Goal: Information Seeking & Learning: Learn about a topic

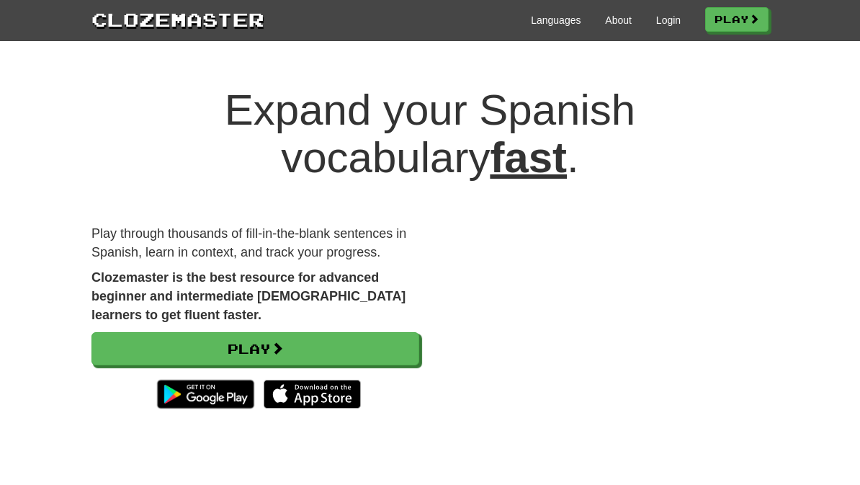
click at [166, 352] on link "Play" at bounding box center [255, 348] width 328 height 33
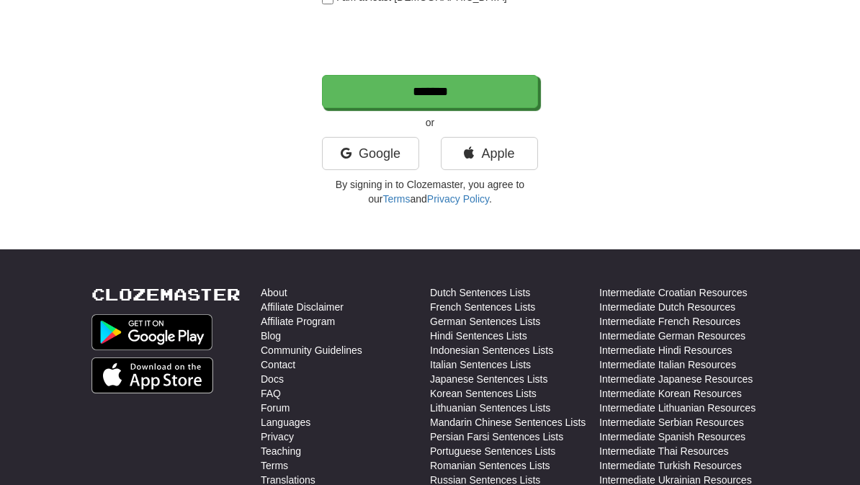
scroll to position [339, 0]
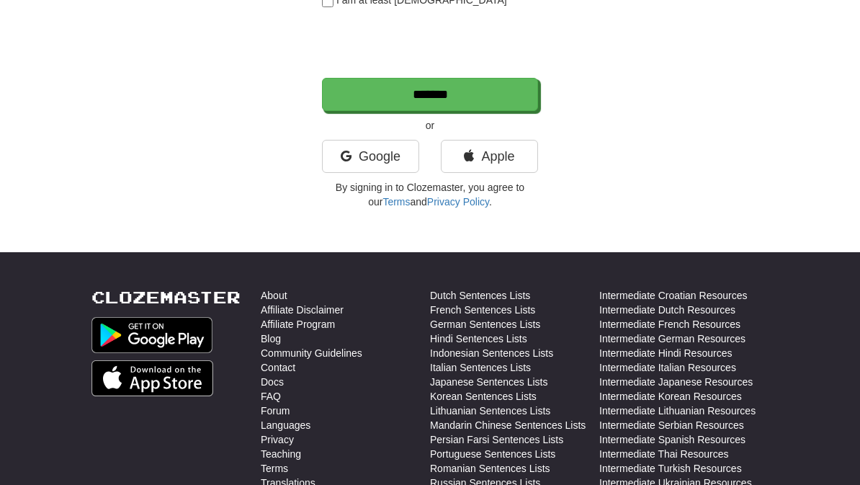
click at [388, 156] on link "Google" at bounding box center [370, 156] width 97 height 33
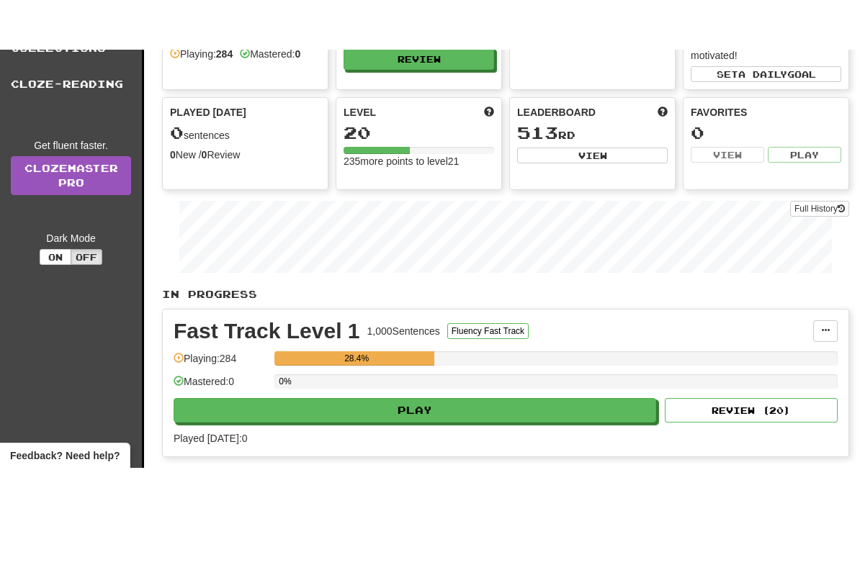
scroll to position [204, 0]
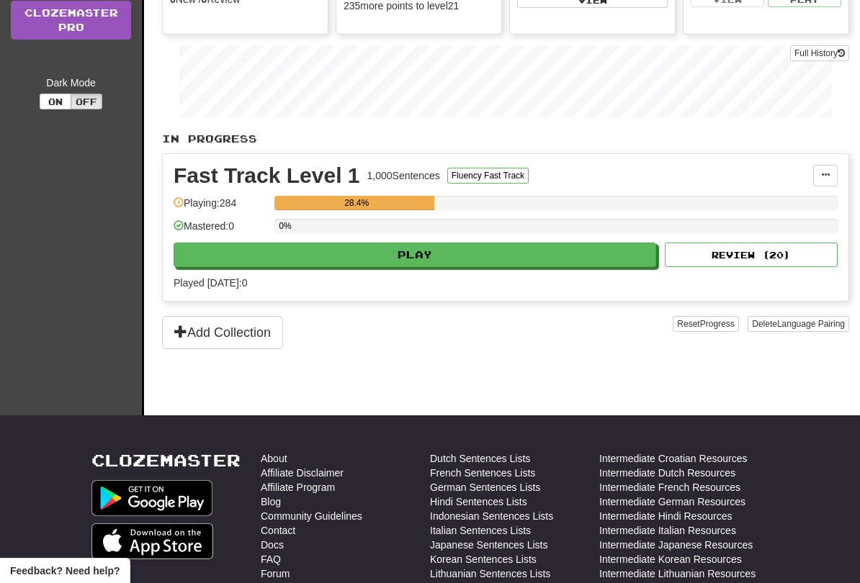
click at [531, 242] on div "Fast Track Level 1 1,000 Sentences Fluency Fast Track Manage Sentences Unpin fr…" at bounding box center [506, 227] width 686 height 147
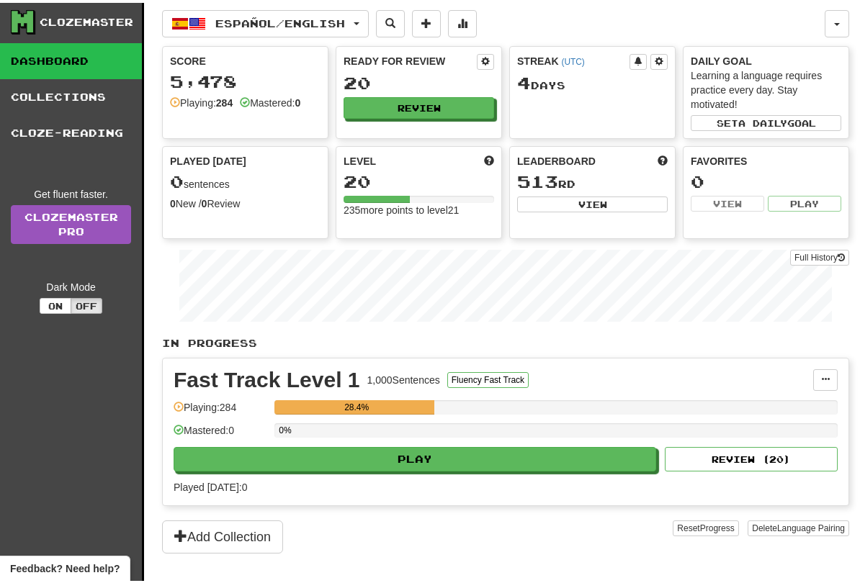
scroll to position [1, 0]
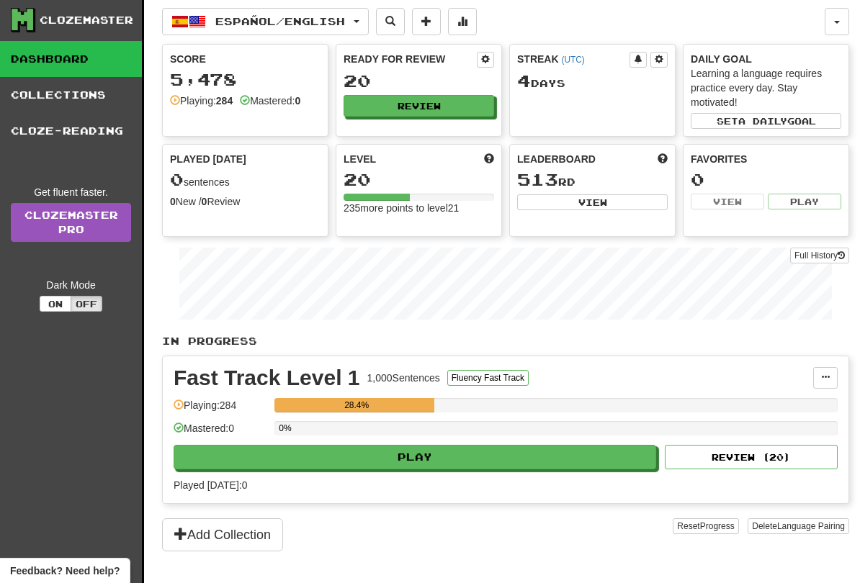
click at [446, 449] on button "Play" at bounding box center [415, 457] width 483 height 24
select select "**"
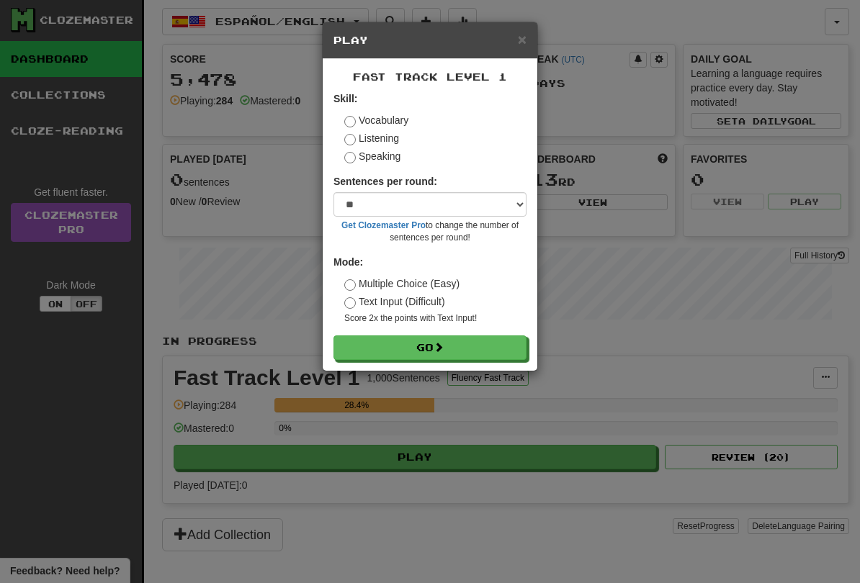
click at [460, 343] on button "Go" at bounding box center [429, 348] width 193 height 24
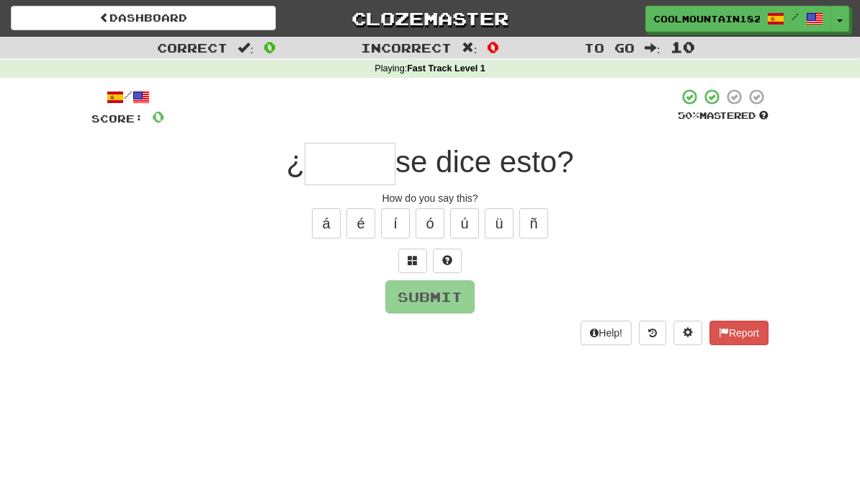
click at [366, 152] on input "text" at bounding box center [350, 164] width 91 height 42
click at [451, 290] on button "Submit" at bounding box center [429, 296] width 89 height 33
type input "****"
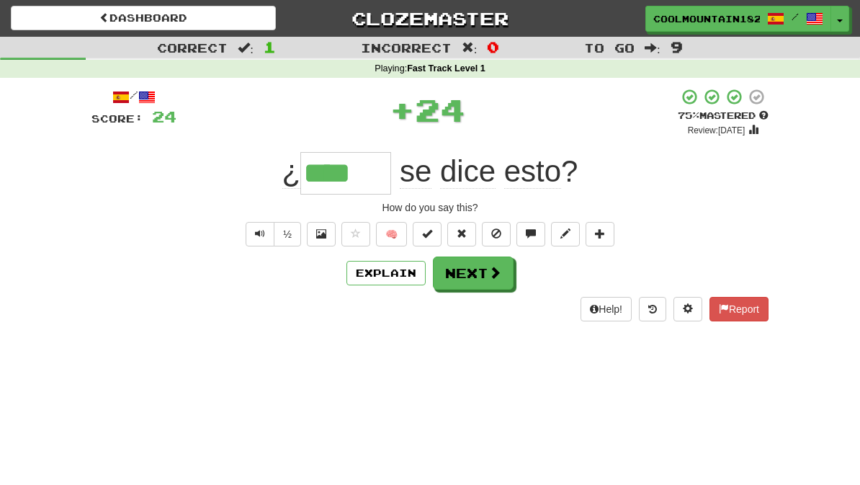
click at [503, 270] on button "Next" at bounding box center [473, 272] width 81 height 33
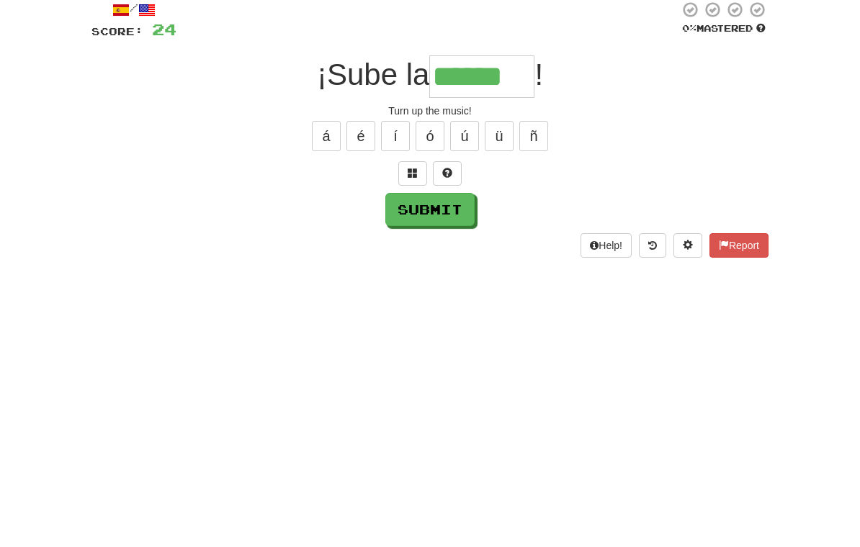
type input "******"
click at [444, 280] on button "Submit" at bounding box center [429, 296] width 89 height 33
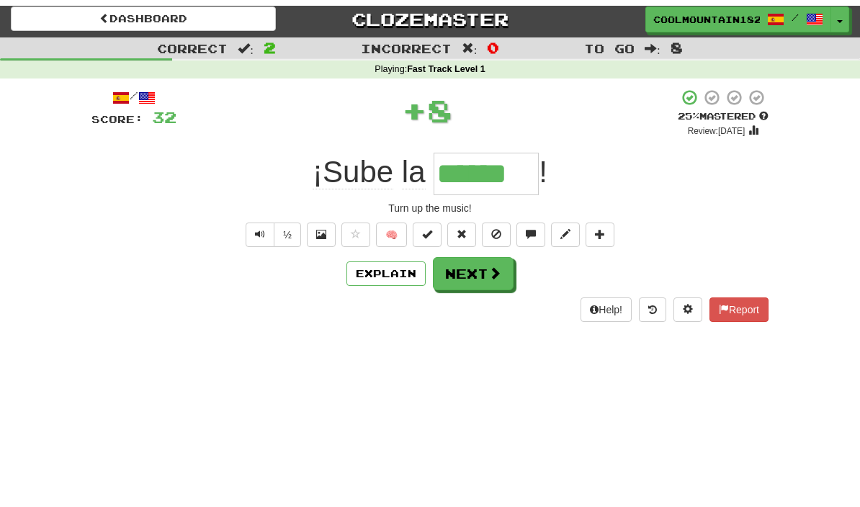
scroll to position [12, 0]
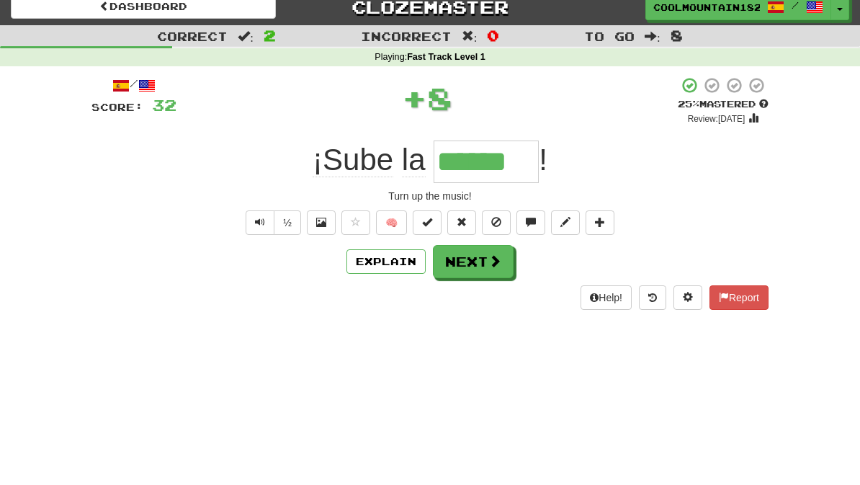
click at [488, 272] on button "Next" at bounding box center [473, 261] width 81 height 33
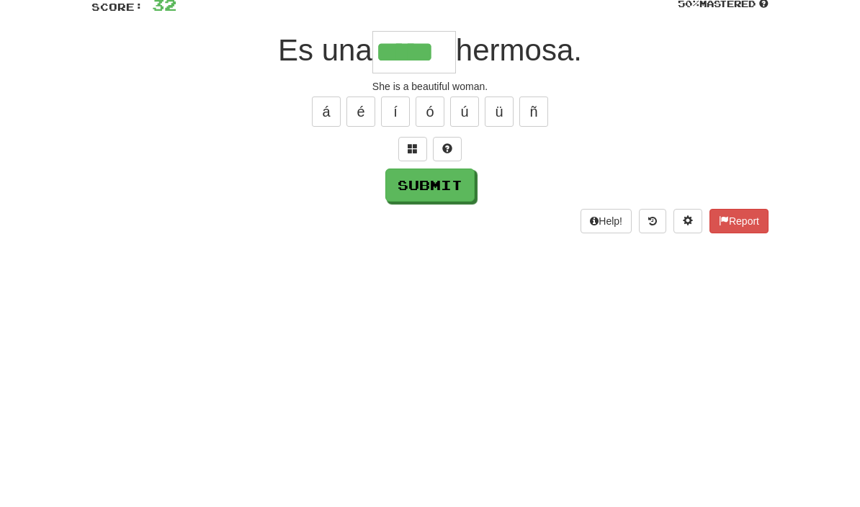
type input "*****"
click at [451, 269] on button "Submit" at bounding box center [429, 285] width 89 height 33
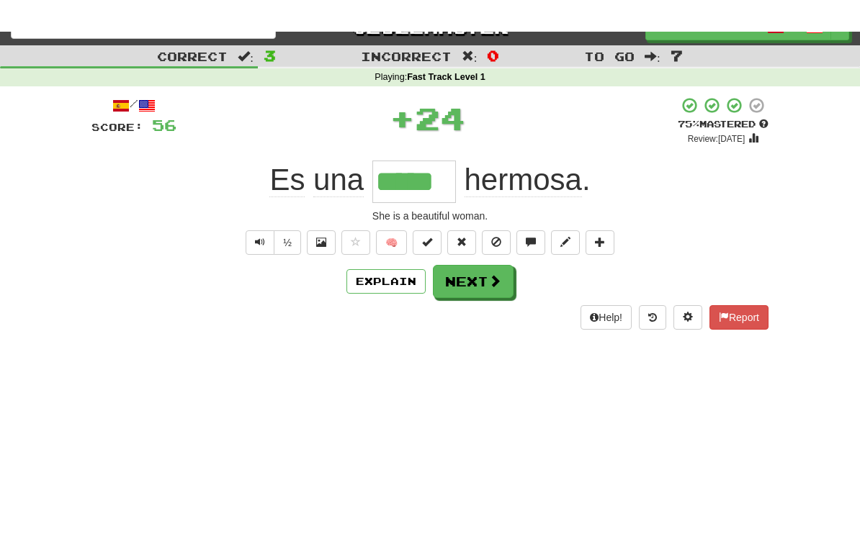
scroll to position [22, 0]
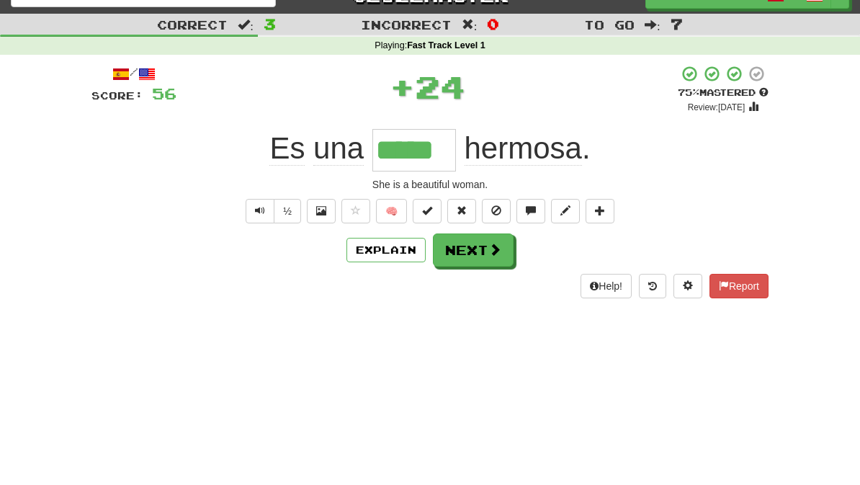
click at [494, 258] on button "Next" at bounding box center [473, 250] width 81 height 33
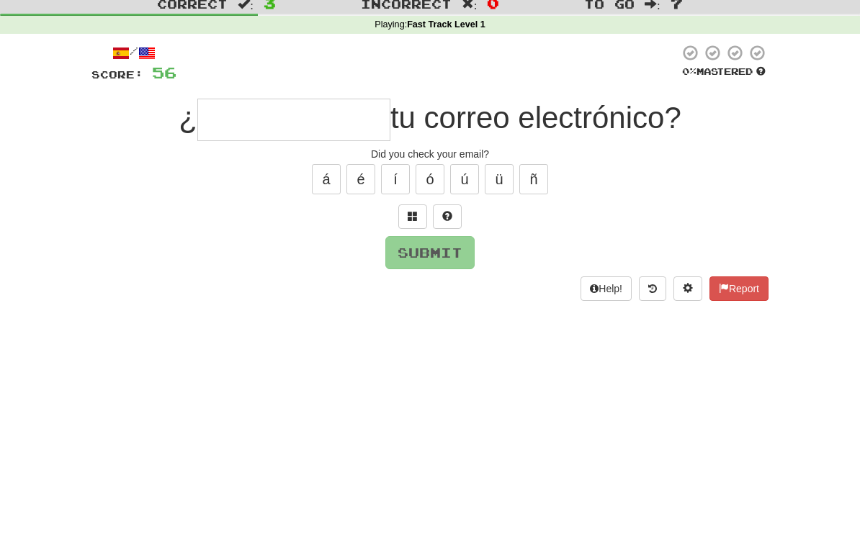
click at [415, 233] on span at bounding box center [413, 238] width 10 height 10
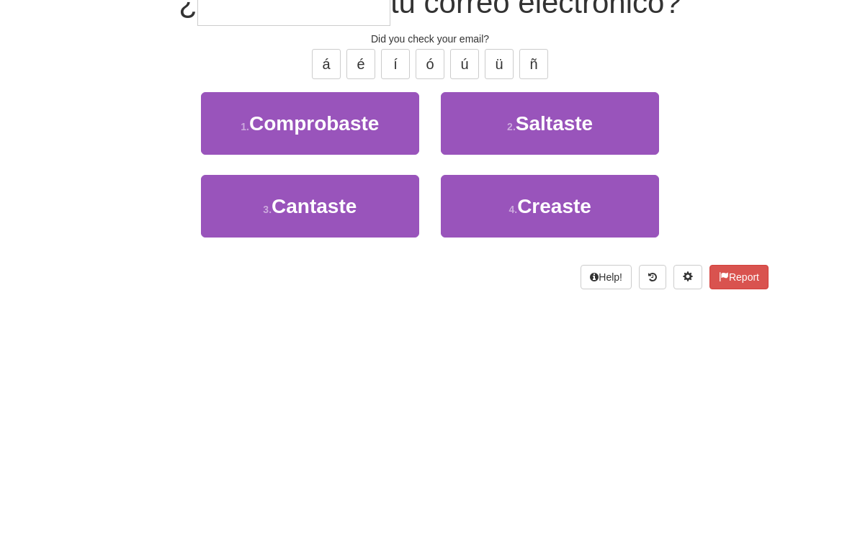
click at [400, 229] on button "1 . Comprobaste" at bounding box center [310, 260] width 218 height 63
type input "**********"
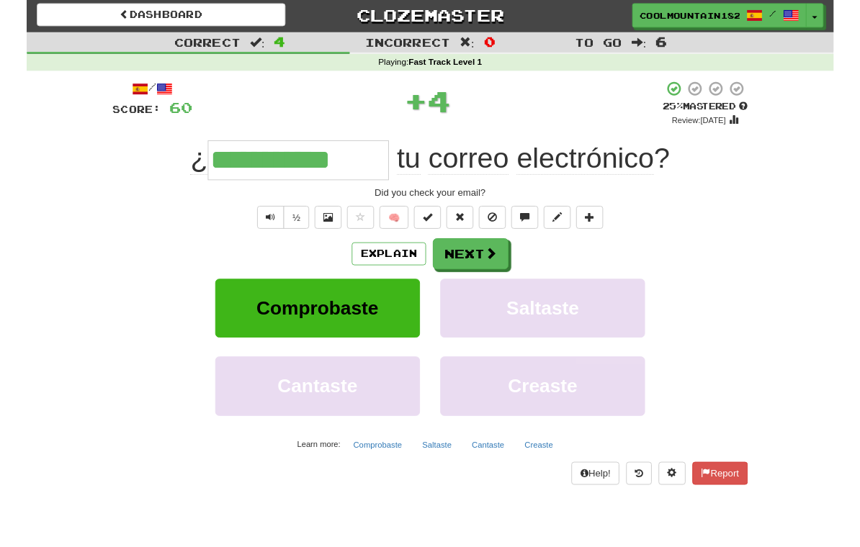
scroll to position [0, 0]
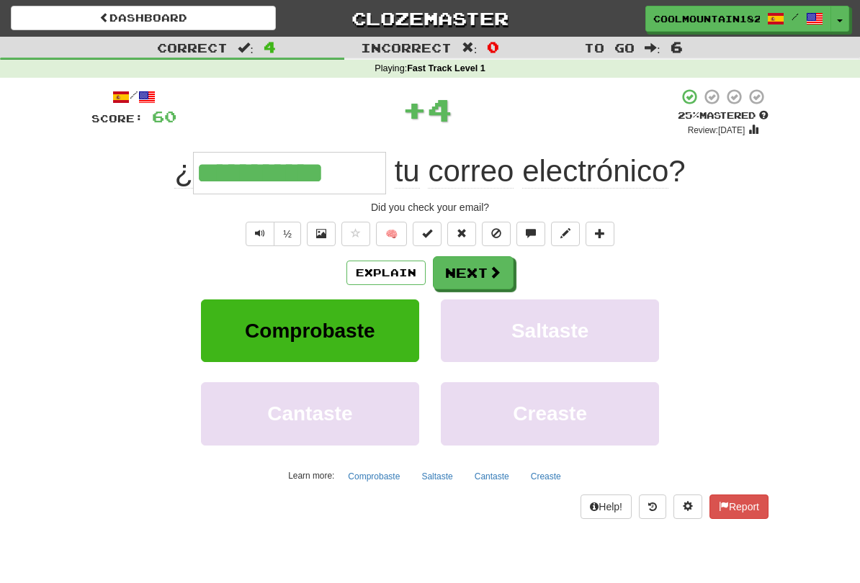
click at [388, 271] on button "Explain" at bounding box center [385, 273] width 79 height 24
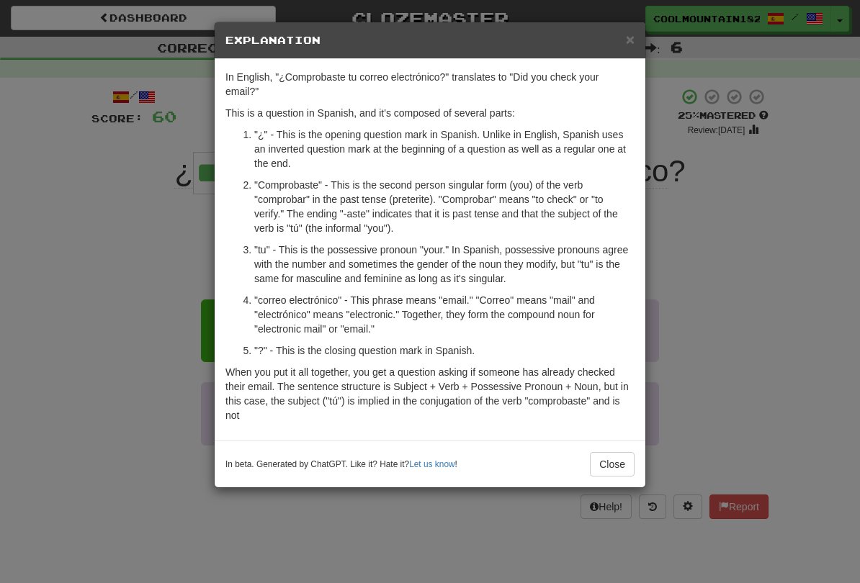
click at [621, 53] on div "× Explanation" at bounding box center [430, 40] width 431 height 37
click at [626, 41] on span "×" at bounding box center [630, 39] width 9 height 17
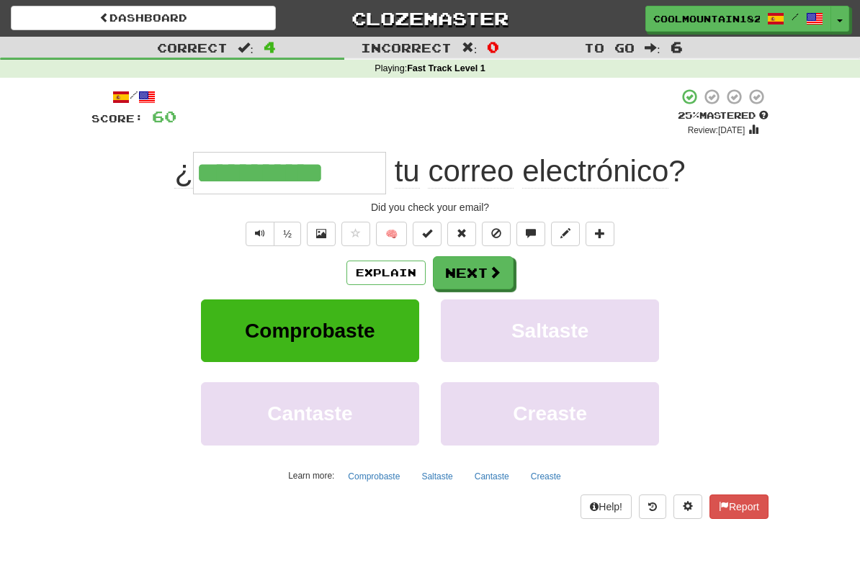
click at [484, 274] on button "Next" at bounding box center [473, 272] width 81 height 33
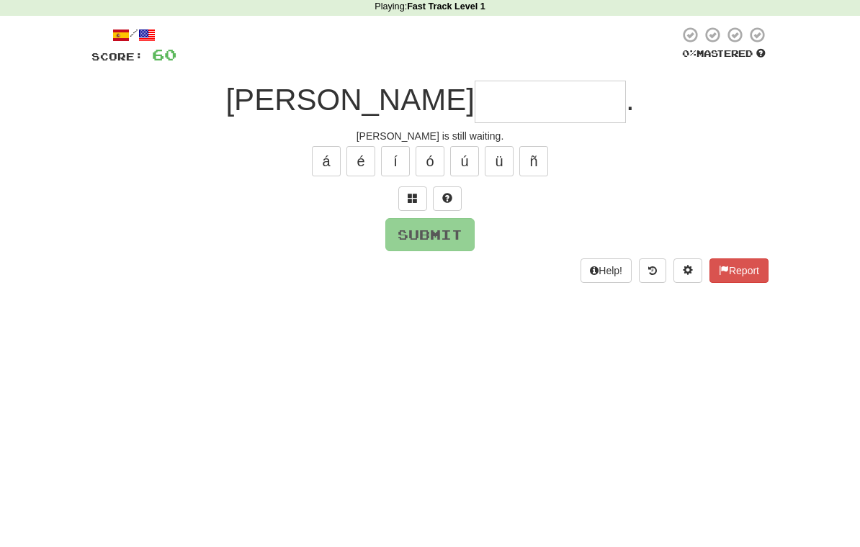
click at [408, 255] on span at bounding box center [413, 260] width 10 height 10
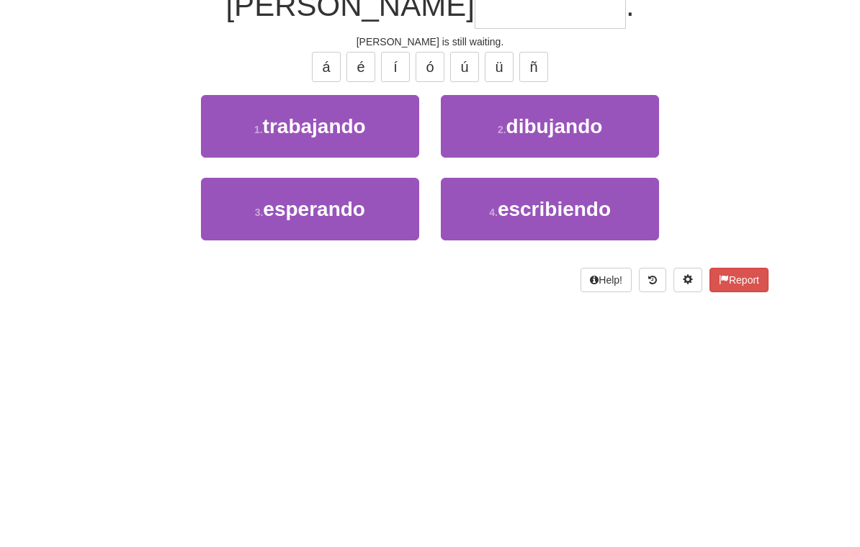
click at [295, 354] on span "esperando" at bounding box center [314, 365] width 102 height 22
type input "*********"
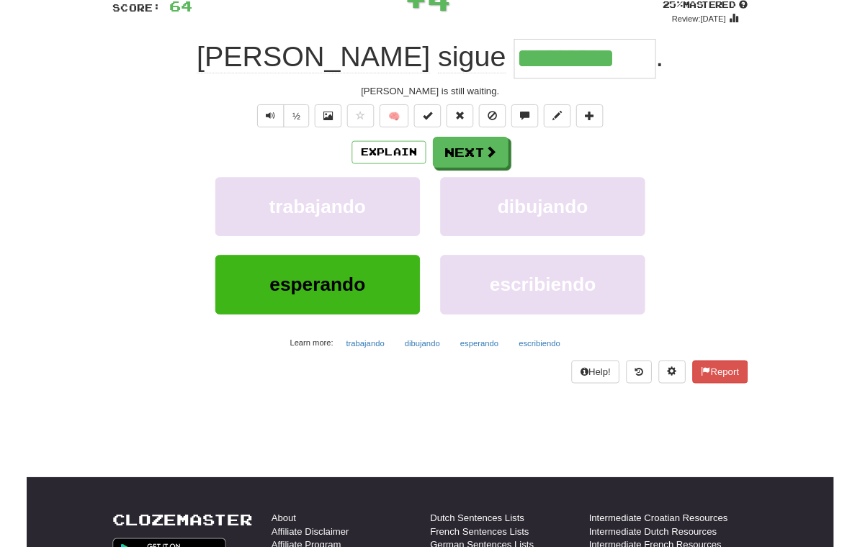
scroll to position [84, 0]
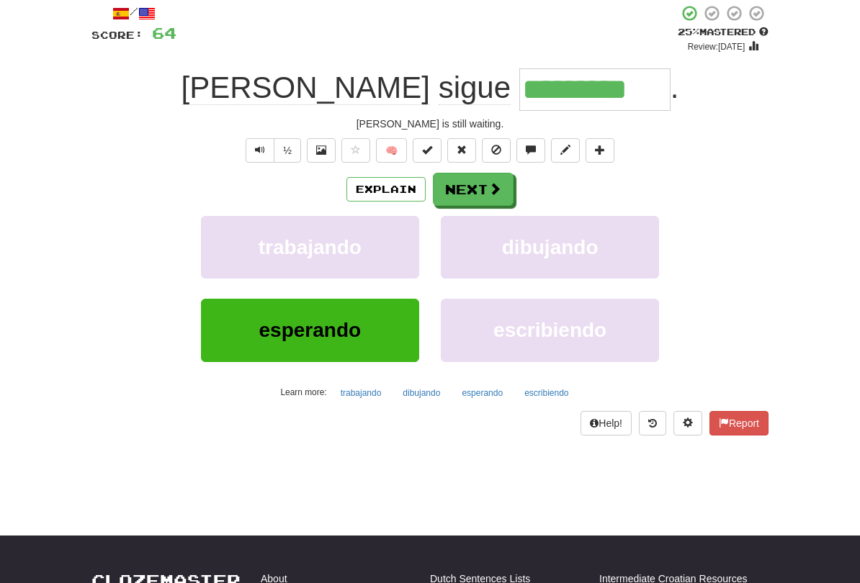
click at [494, 190] on span at bounding box center [494, 188] width 13 height 13
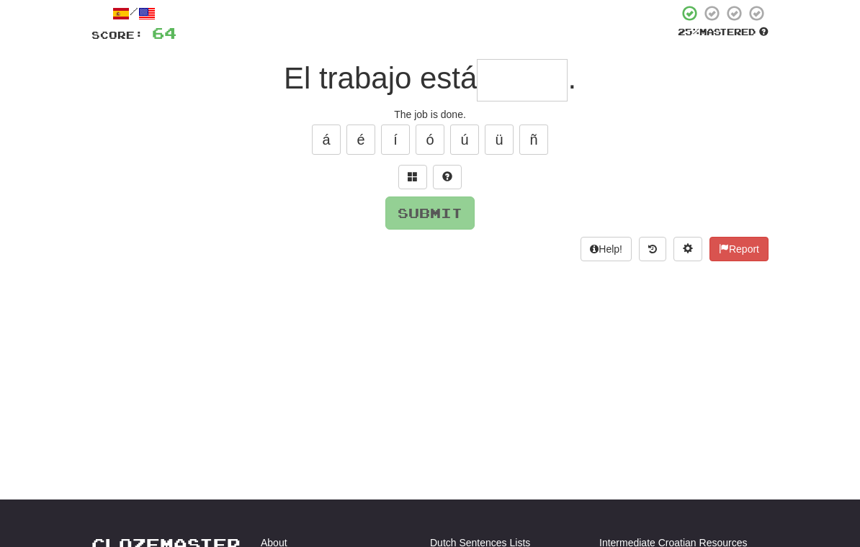
click at [415, 174] on span at bounding box center [413, 176] width 10 height 10
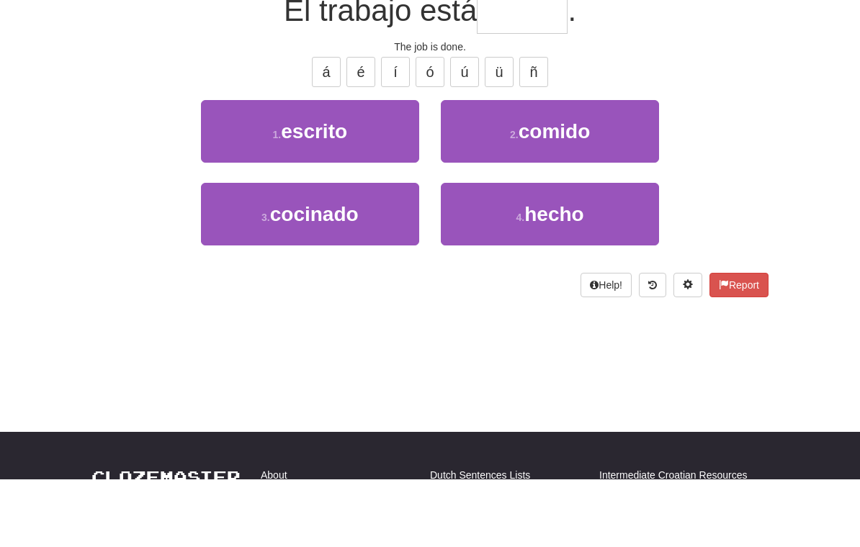
click at [606, 251] on button "4 . hecho" at bounding box center [550, 282] width 218 height 63
type input "*****"
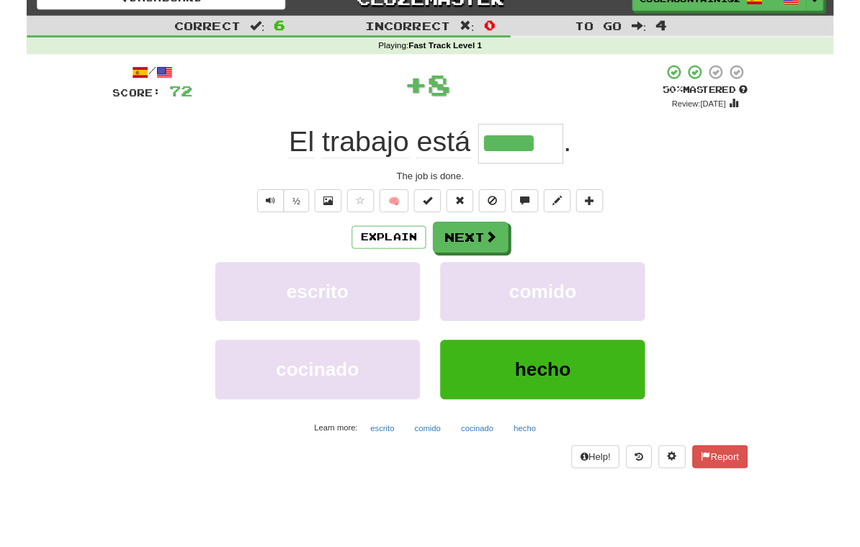
scroll to position [19, 0]
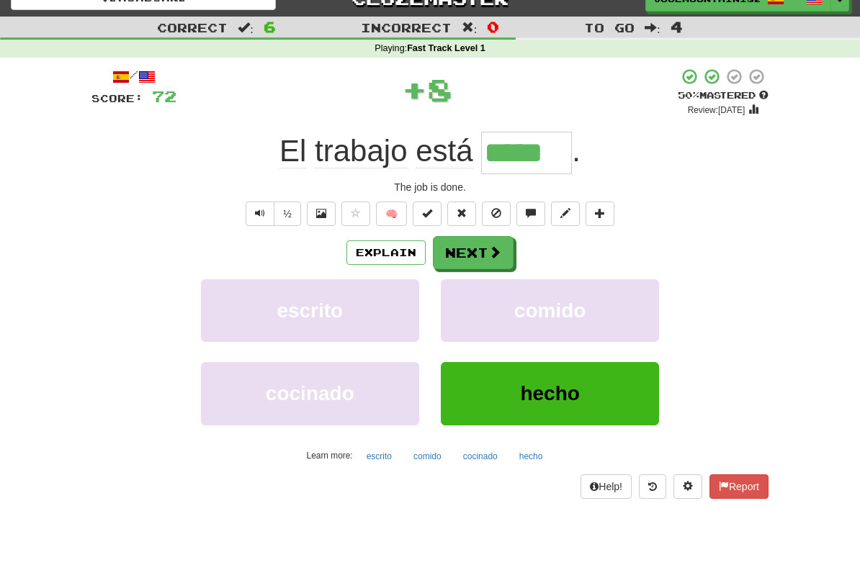
click at [498, 256] on span at bounding box center [494, 252] width 13 height 13
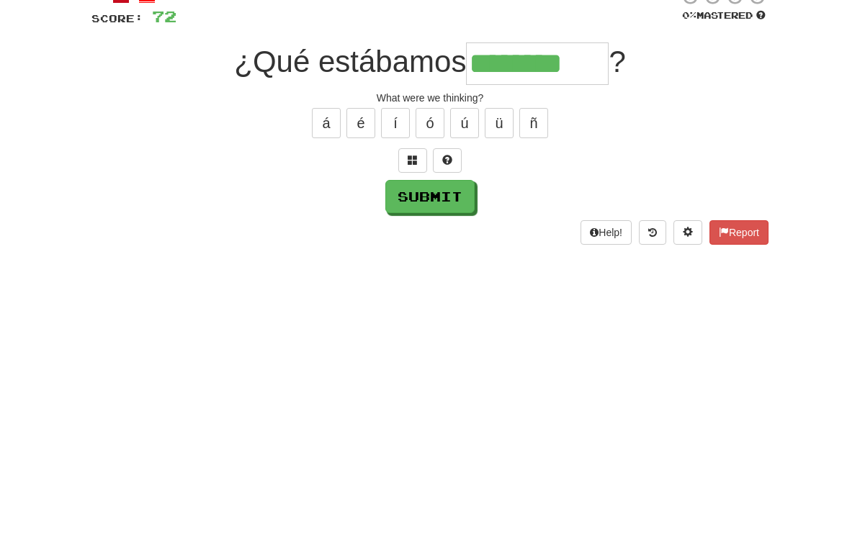
type input "********"
click at [452, 261] on button "Submit" at bounding box center [429, 277] width 89 height 33
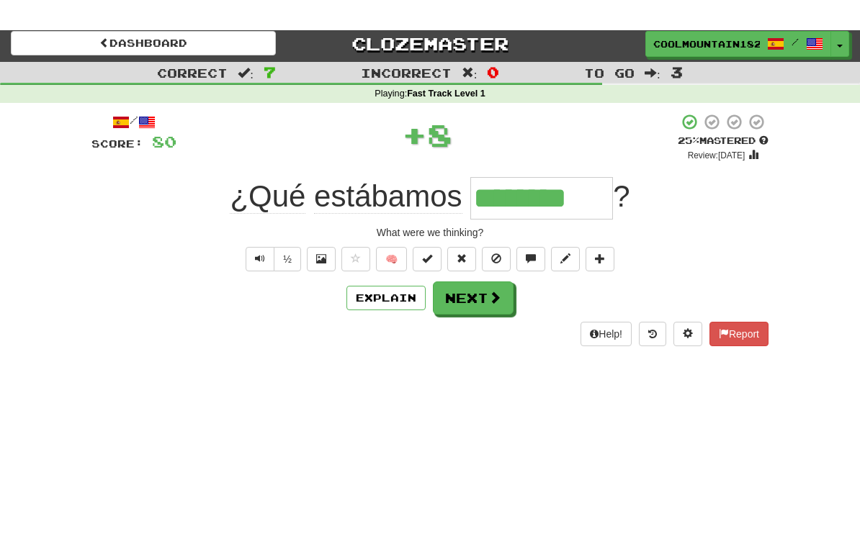
scroll to position [4, 0]
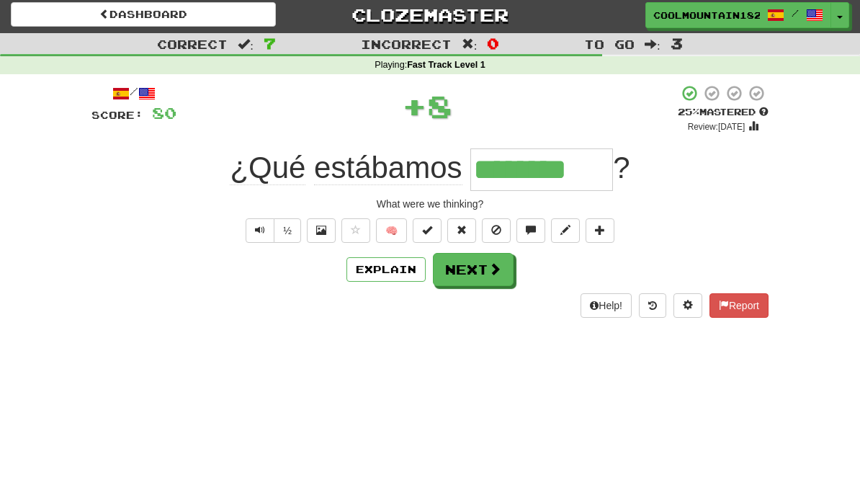
click at [491, 272] on span at bounding box center [494, 268] width 13 height 13
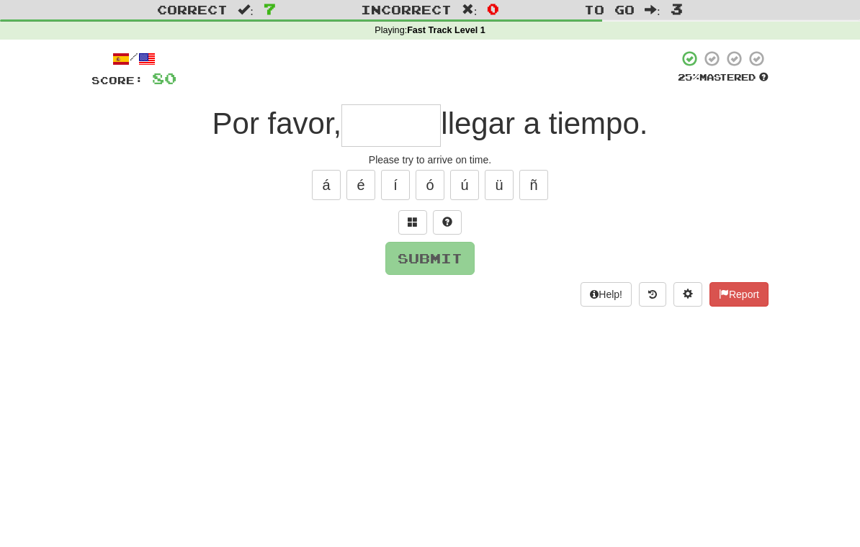
click at [406, 245] on button at bounding box center [412, 257] width 29 height 24
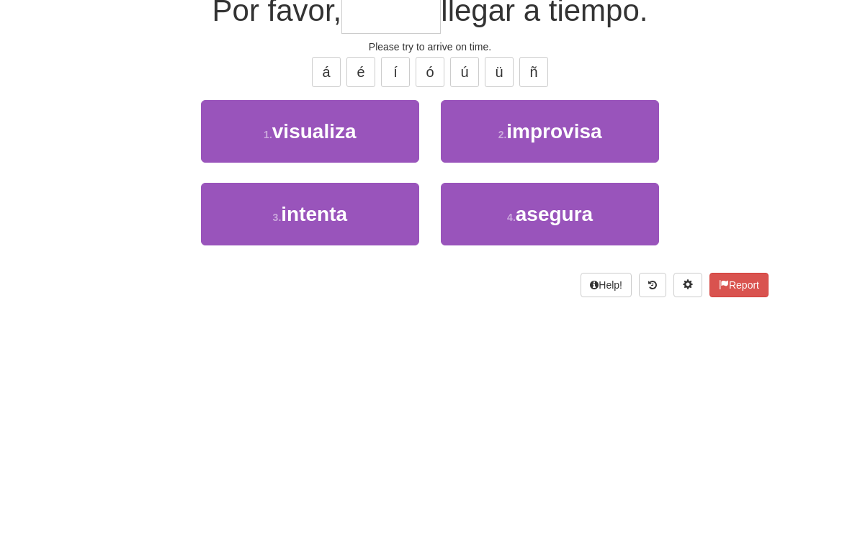
click at [273, 359] on small "3 ." at bounding box center [277, 365] width 9 height 12
type input "*******"
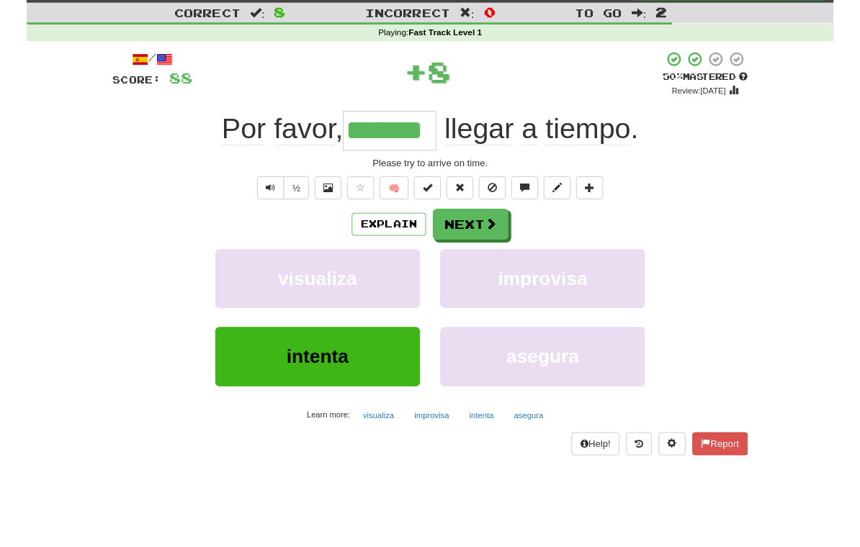
scroll to position [35, 0]
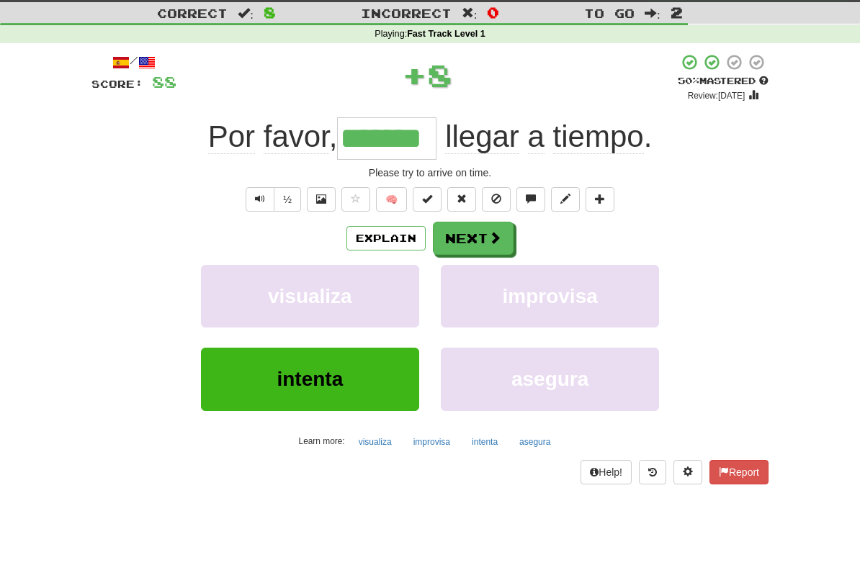
click at [494, 243] on span at bounding box center [494, 237] width 13 height 13
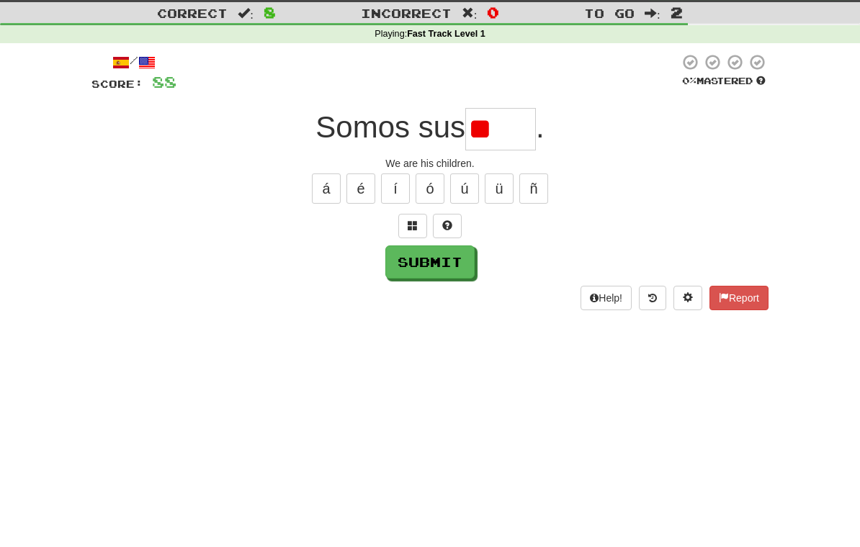
type input "*"
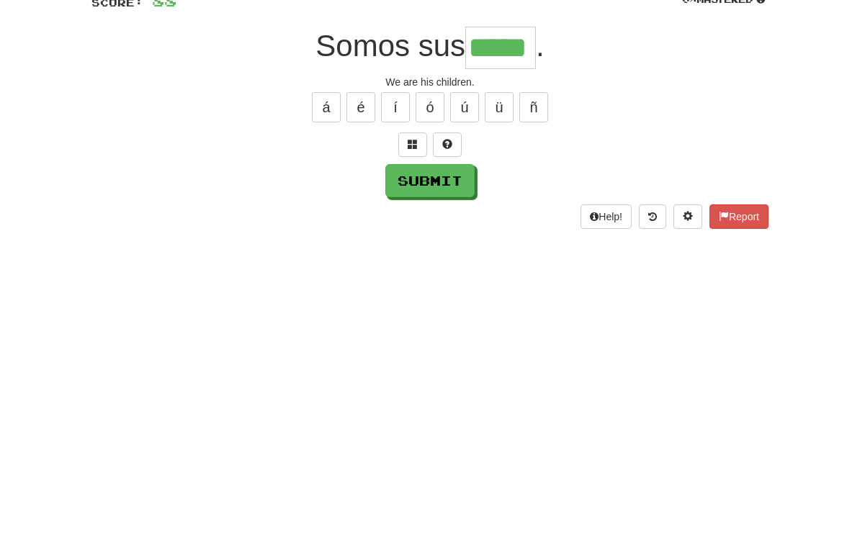
type input "*****"
click at [456, 246] on button "Submit" at bounding box center [429, 262] width 89 height 33
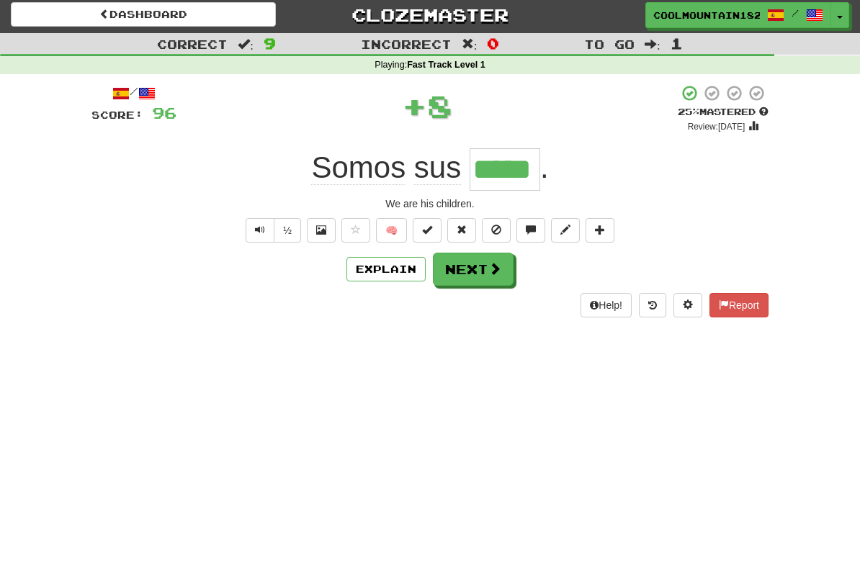
click at [491, 266] on span at bounding box center [494, 268] width 13 height 13
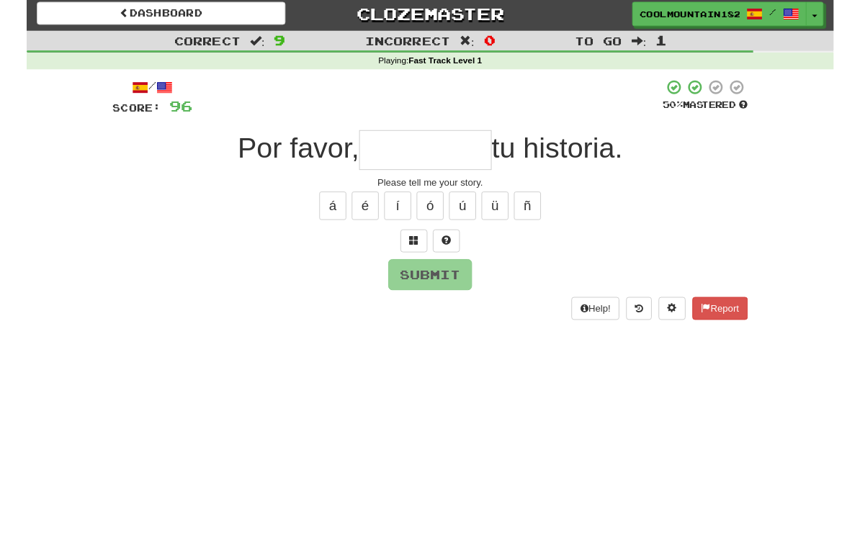
scroll to position [3, 0]
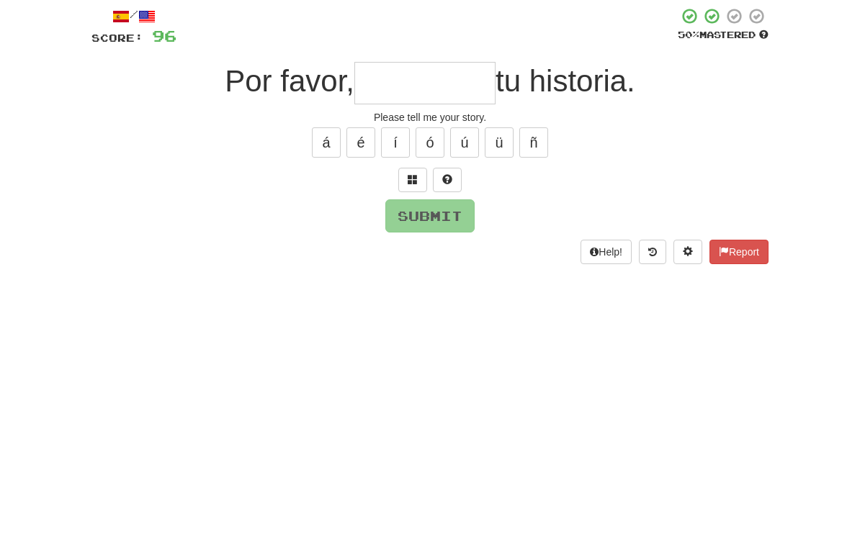
click at [411, 252] on span at bounding box center [413, 257] width 10 height 10
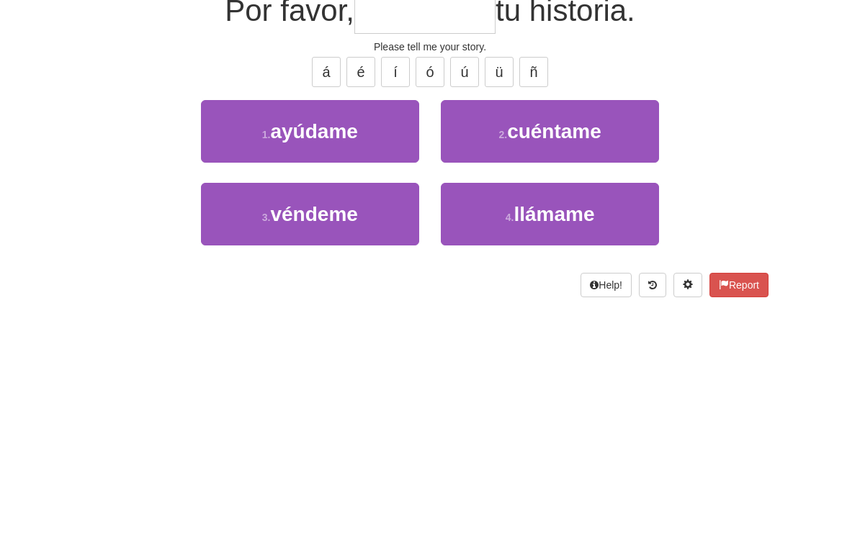
click at [596, 269] on span "cuéntame" at bounding box center [554, 280] width 94 height 22
type input "********"
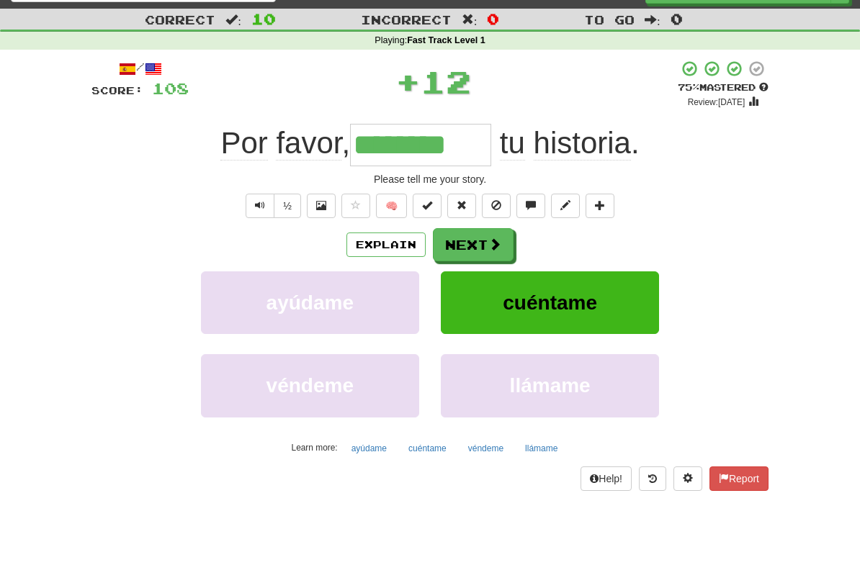
scroll to position [28, 0]
click at [494, 248] on span at bounding box center [494, 244] width 13 height 13
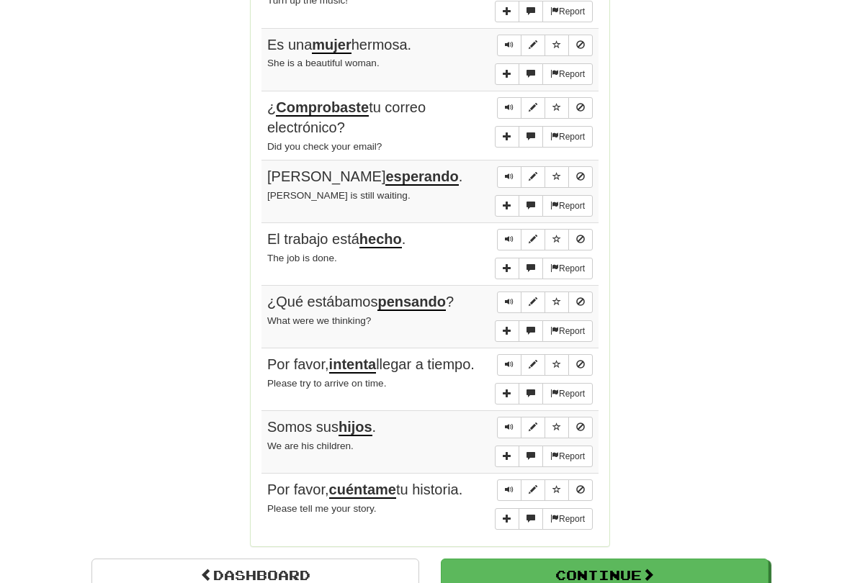
scroll to position [1000, 0]
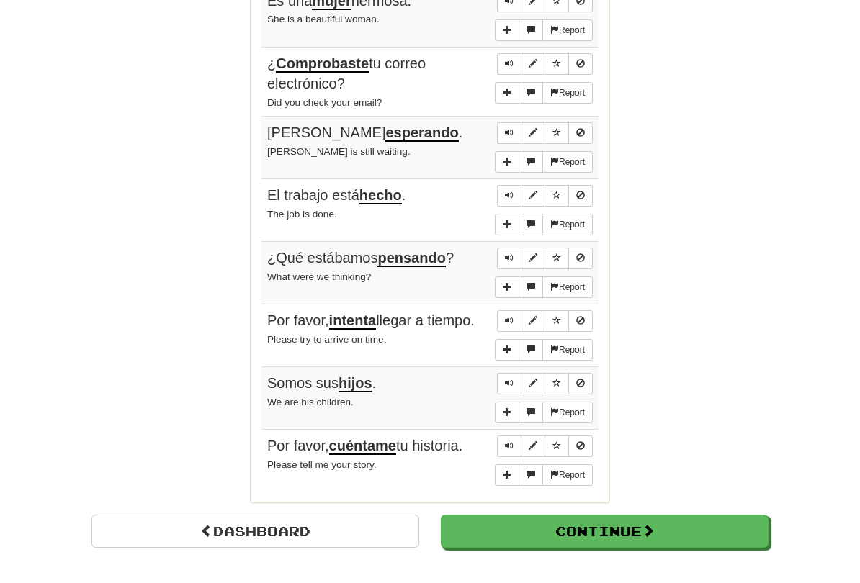
click at [632, 484] on button "Continue" at bounding box center [605, 531] width 328 height 33
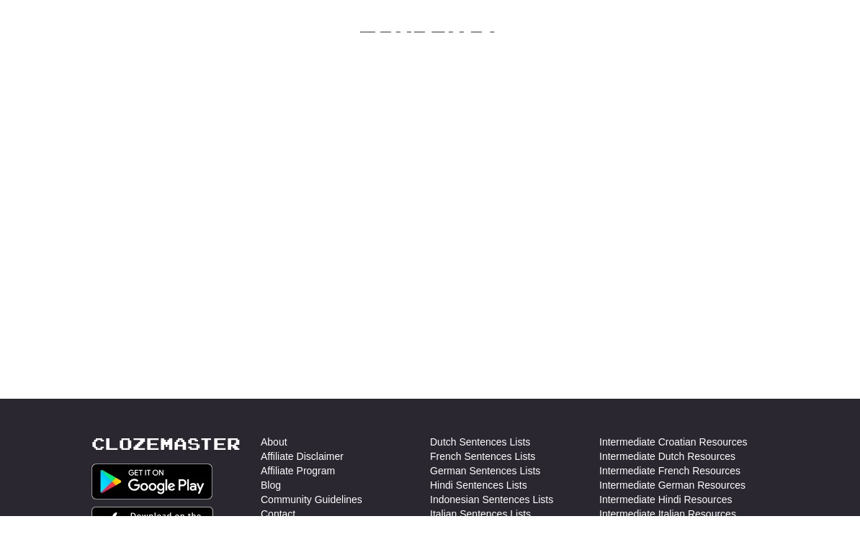
scroll to position [0, 0]
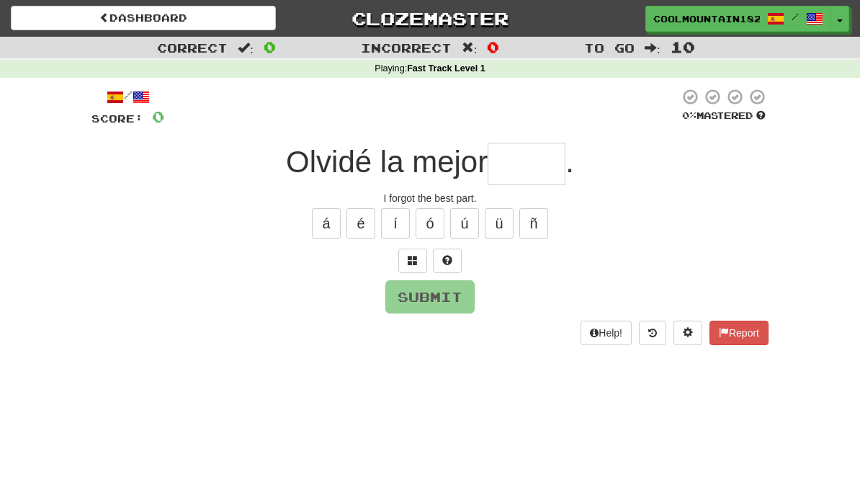
click at [575, 205] on div "á é í ó ú ü ñ" at bounding box center [429, 223] width 677 height 36
click at [550, 165] on input "text" at bounding box center [527, 164] width 78 height 42
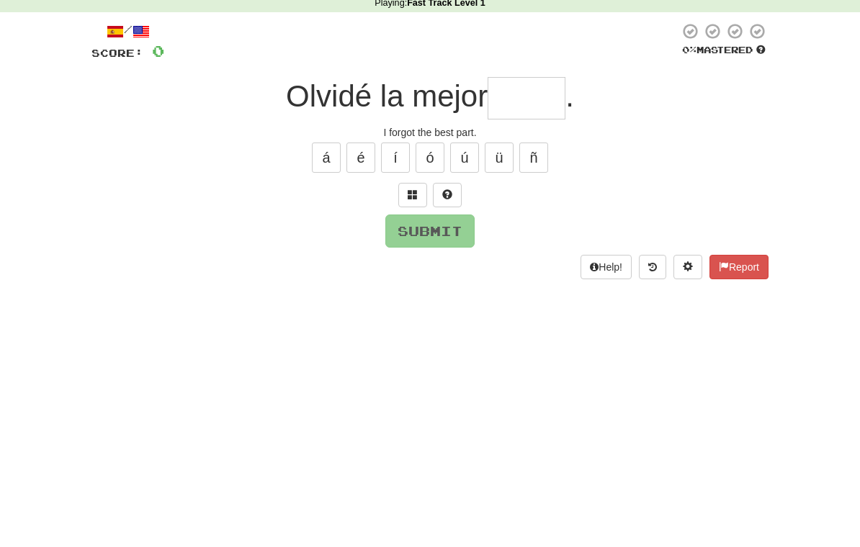
click at [409, 255] on span at bounding box center [413, 260] width 10 height 10
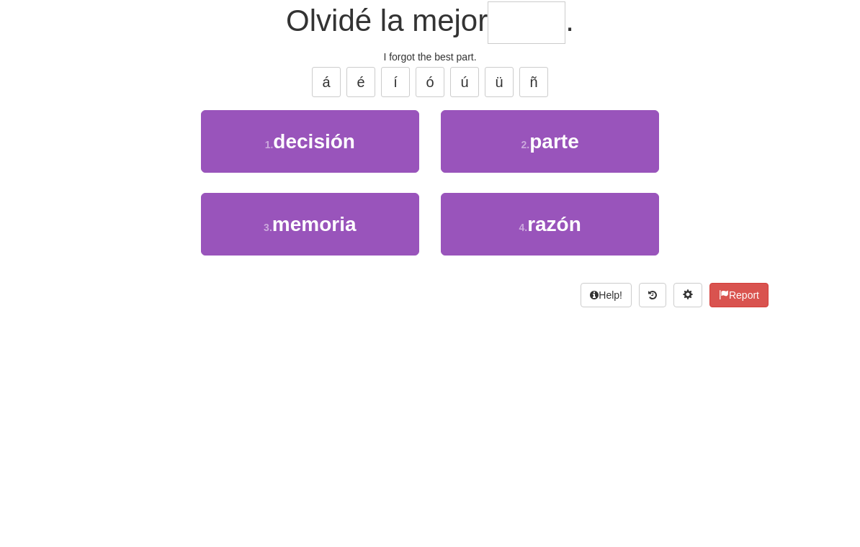
click at [587, 251] on button "2 . parte" at bounding box center [550, 282] width 218 height 63
type input "*****"
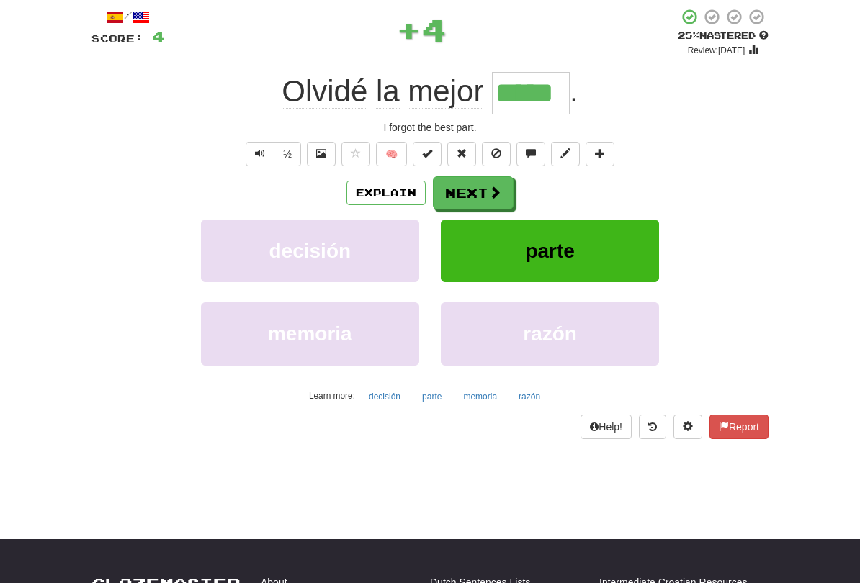
click at [482, 189] on button "Next" at bounding box center [473, 192] width 81 height 33
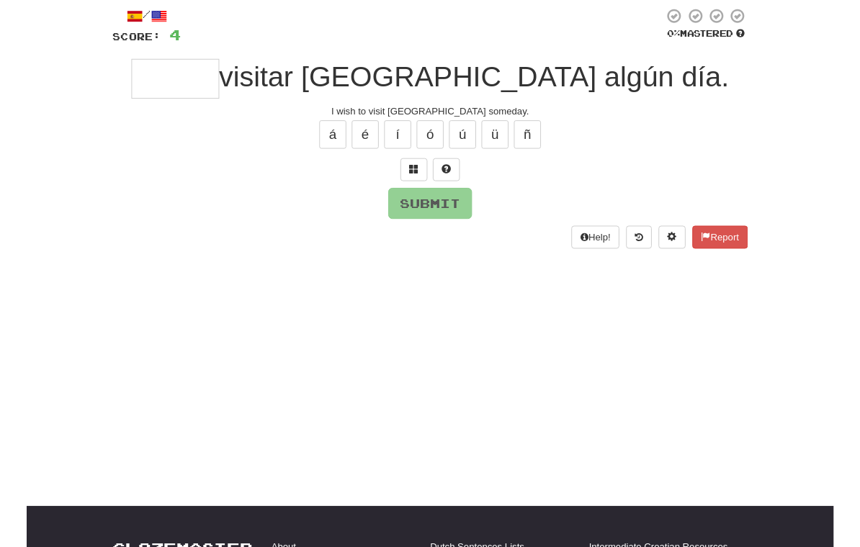
scroll to position [79, 0]
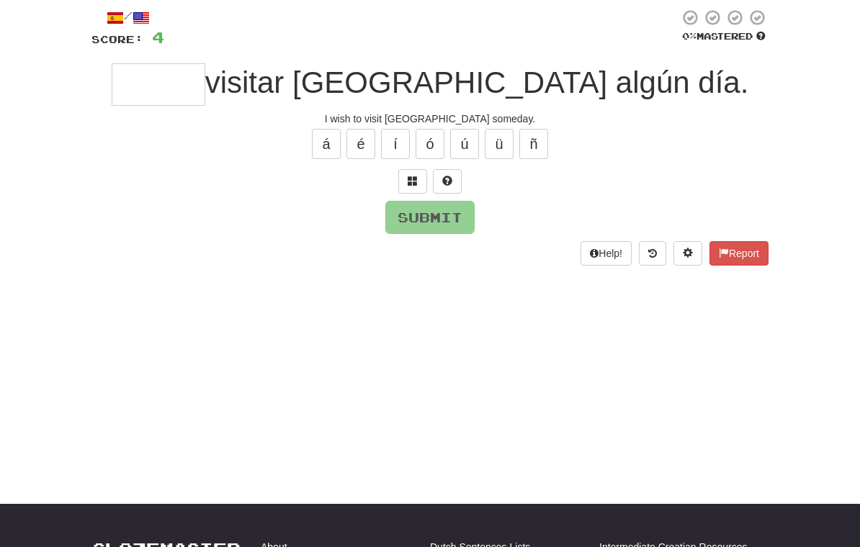
click at [418, 174] on button at bounding box center [412, 181] width 29 height 24
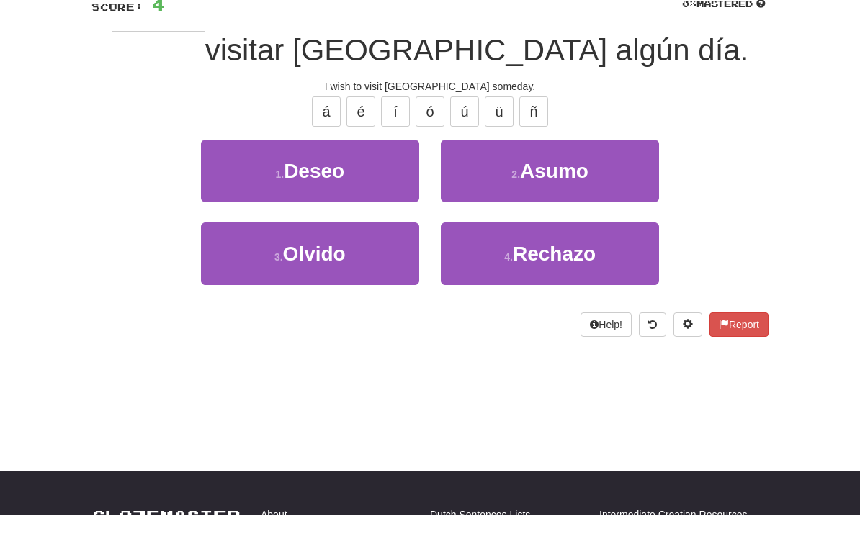
click at [269, 176] on button "1 . Deseo" at bounding box center [310, 203] width 218 height 63
type input "*****"
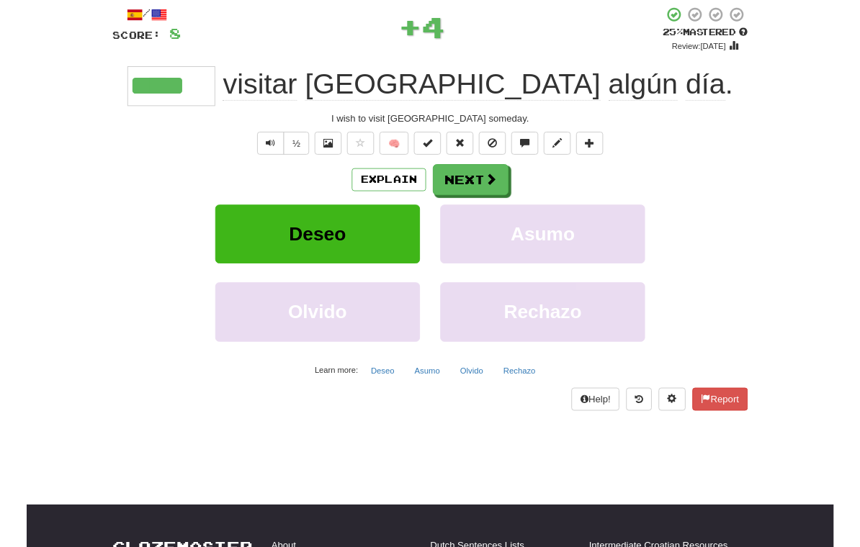
scroll to position [82, 0]
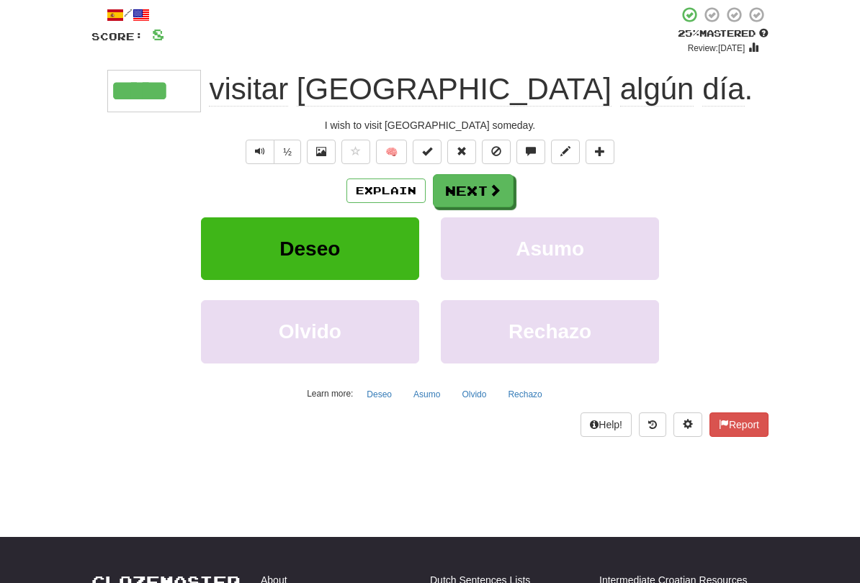
click at [490, 187] on span at bounding box center [494, 190] width 13 height 13
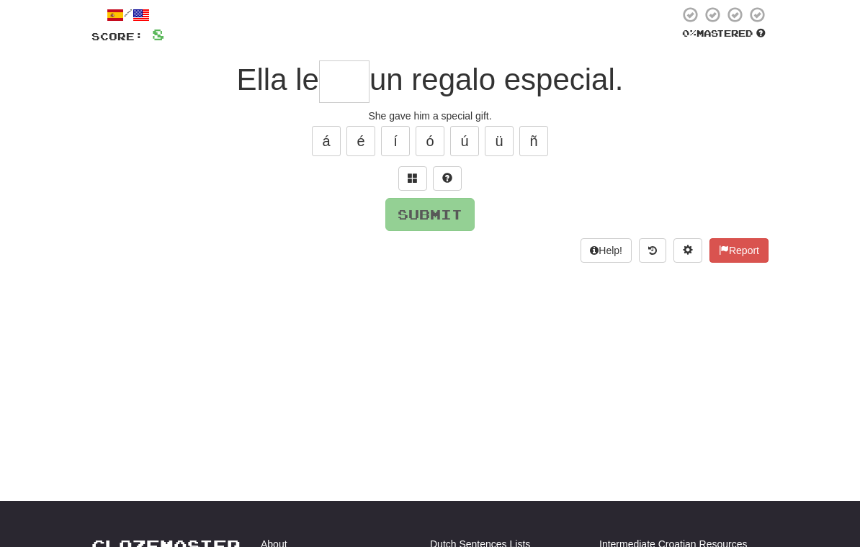
click at [413, 176] on span at bounding box center [413, 178] width 10 height 10
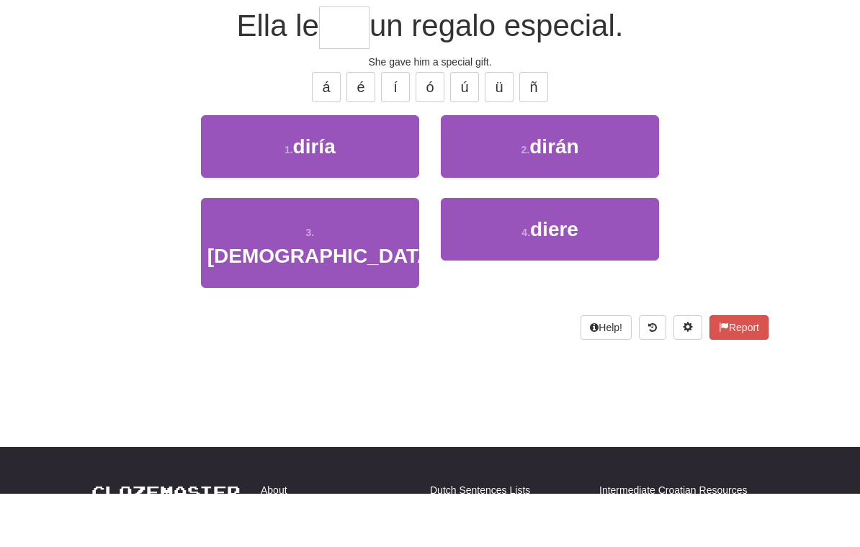
click at [595, 252] on button "4 . diere" at bounding box center [550, 283] width 218 height 63
type input "***"
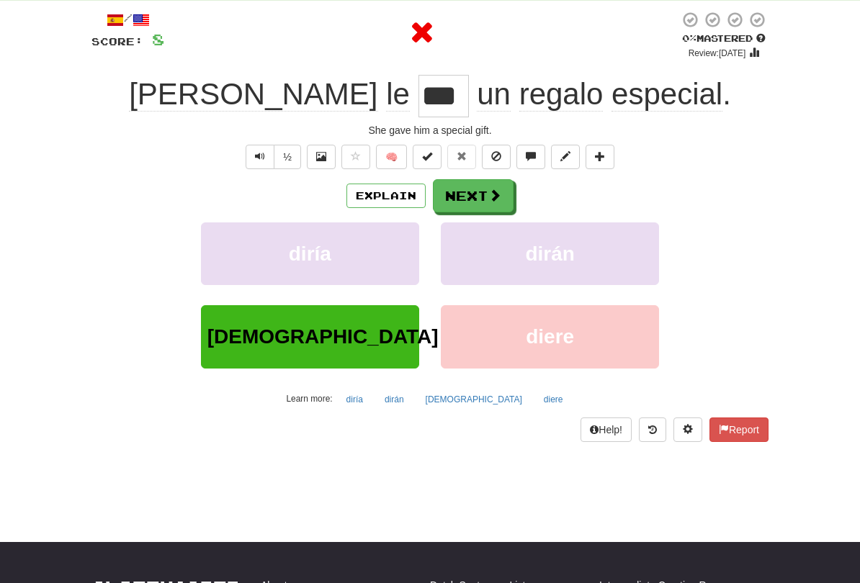
scroll to position [77, 0]
click at [373, 194] on button "Explain" at bounding box center [385, 196] width 79 height 24
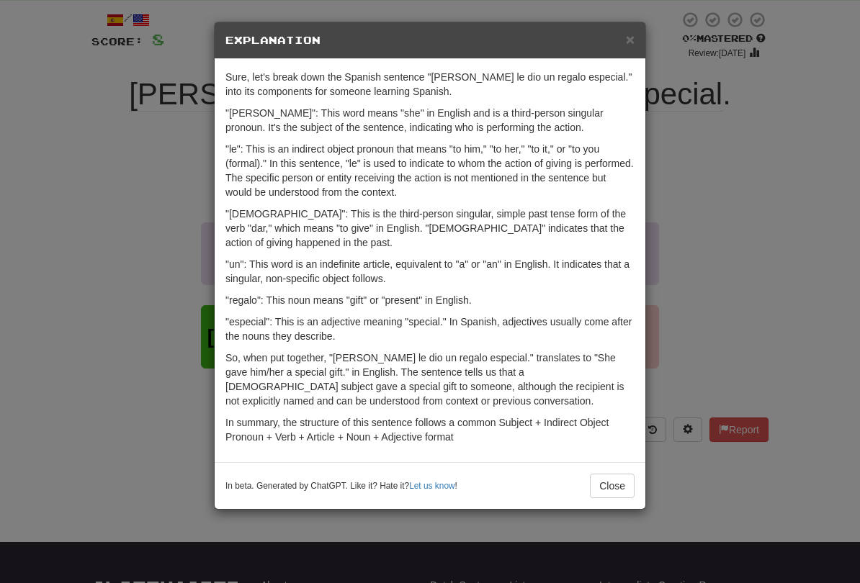
click at [626, 41] on span "×" at bounding box center [630, 39] width 9 height 17
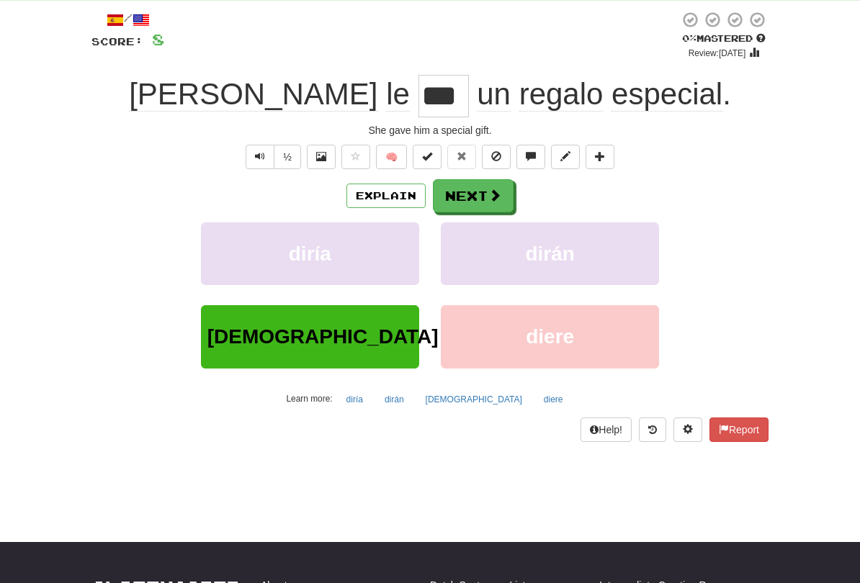
click at [473, 187] on button "Next" at bounding box center [473, 195] width 81 height 33
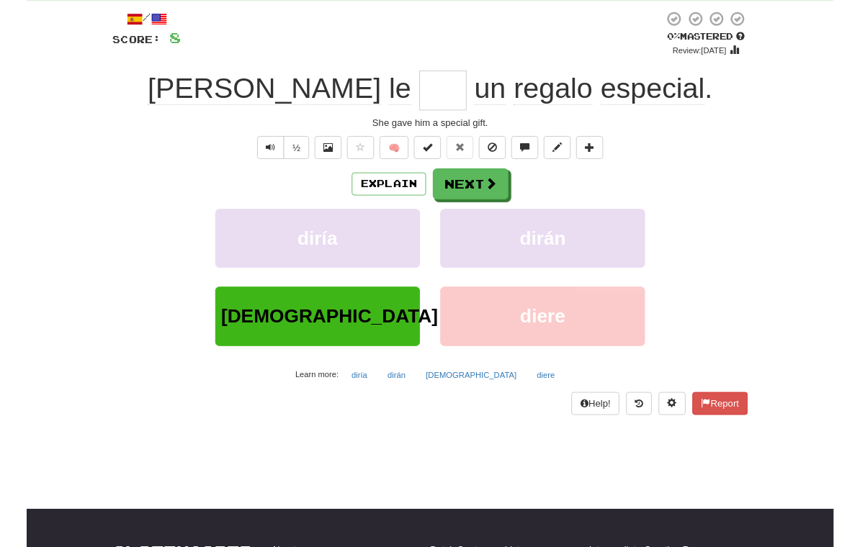
scroll to position [76, 0]
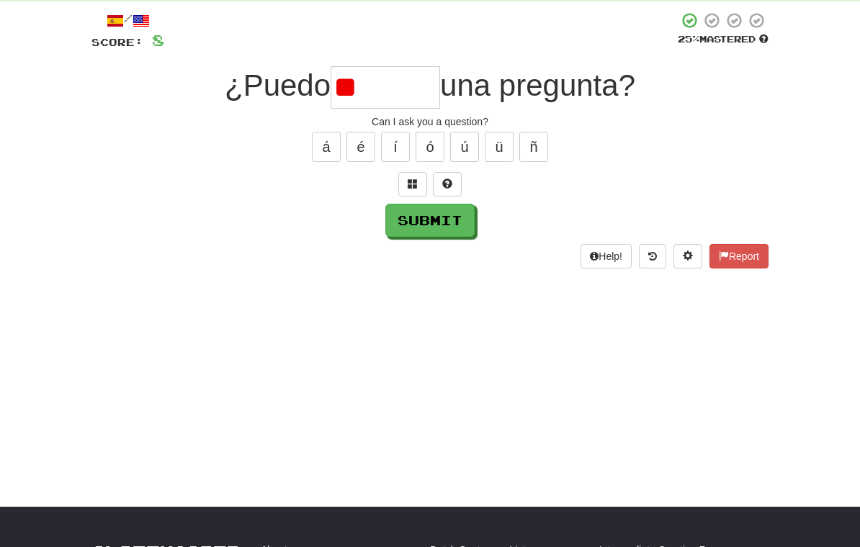
type input "*"
click at [413, 179] on span at bounding box center [413, 184] width 10 height 10
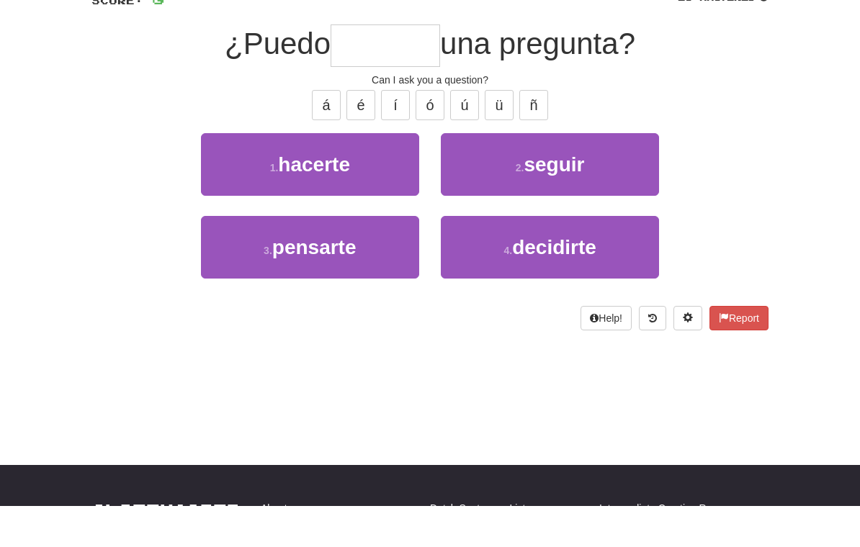
click at [292, 195] on span "hacerte" at bounding box center [314, 206] width 72 height 22
type input "*******"
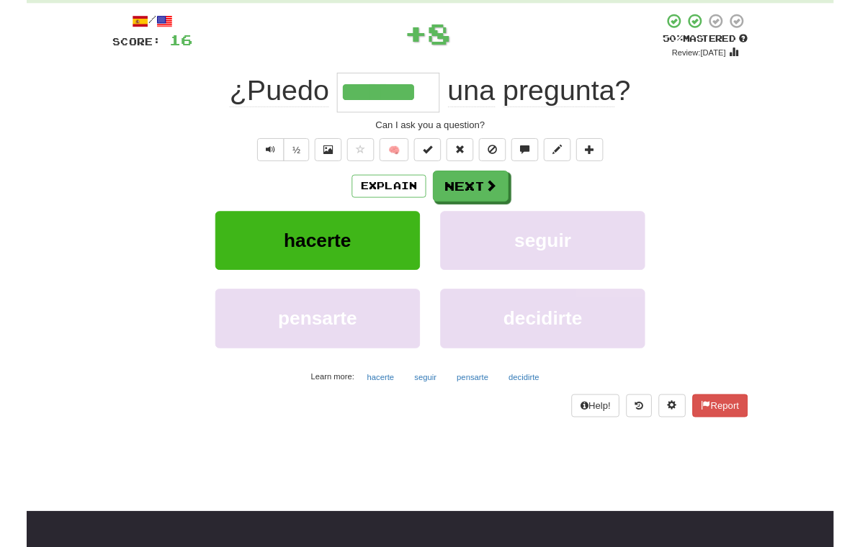
scroll to position [61, 0]
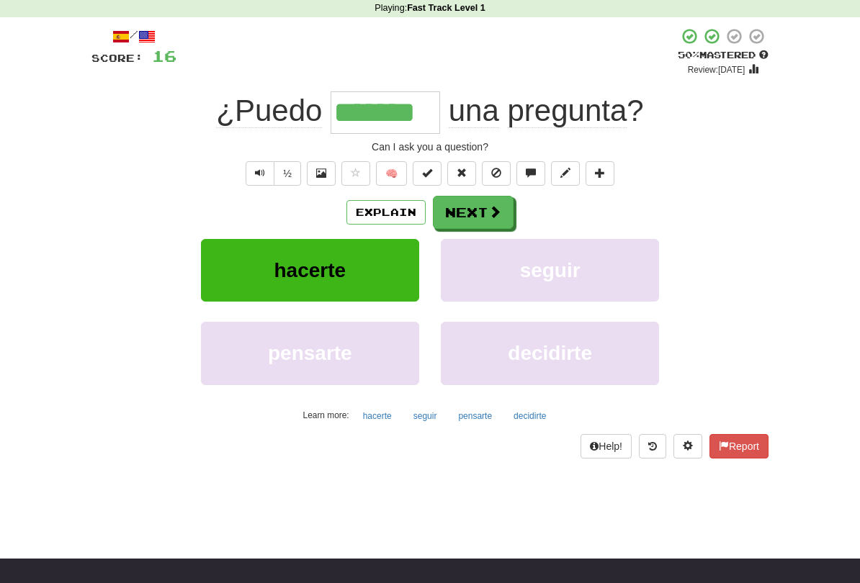
click at [494, 209] on span at bounding box center [494, 211] width 13 height 13
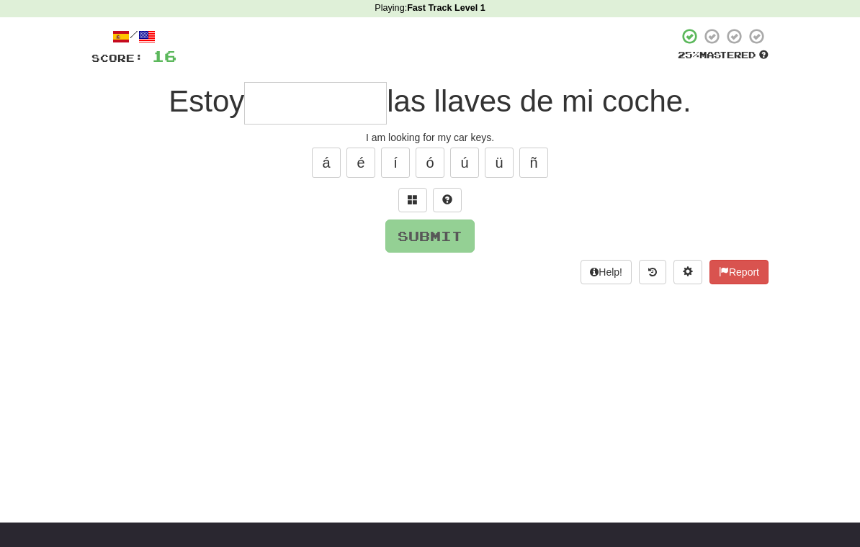
click at [418, 202] on button at bounding box center [412, 200] width 29 height 24
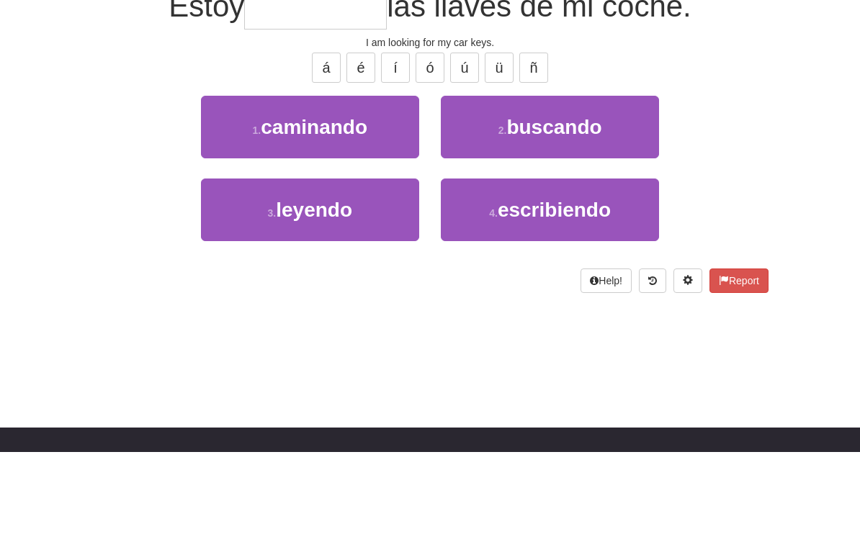
click at [586, 211] on span "buscando" at bounding box center [553, 222] width 95 height 22
type input "********"
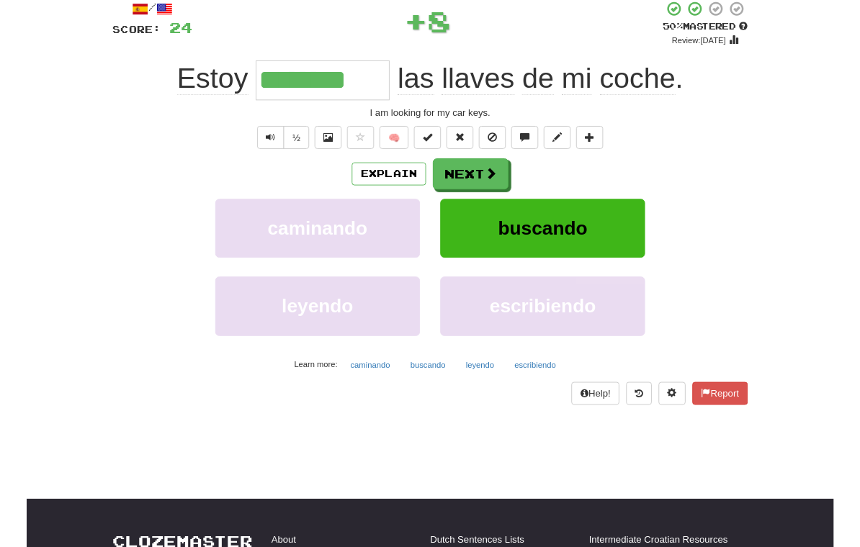
scroll to position [52, 0]
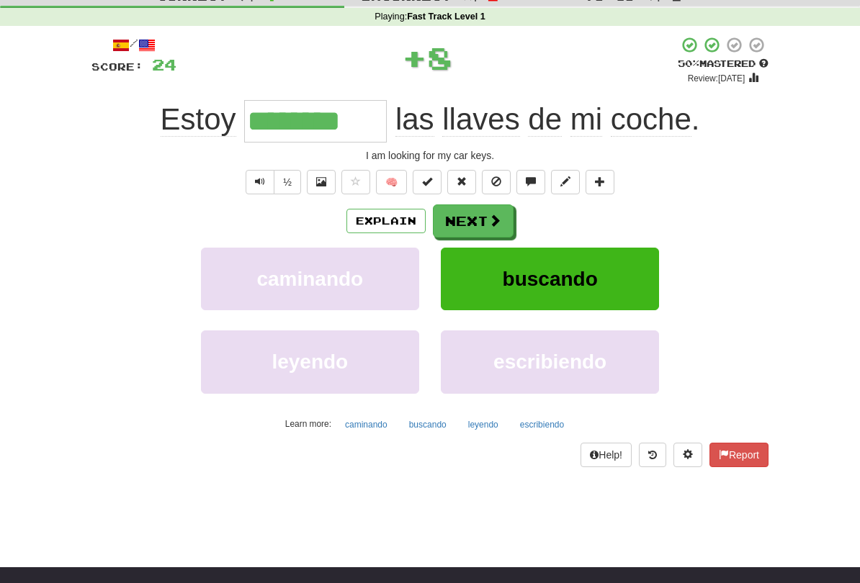
click at [489, 224] on span at bounding box center [494, 220] width 13 height 13
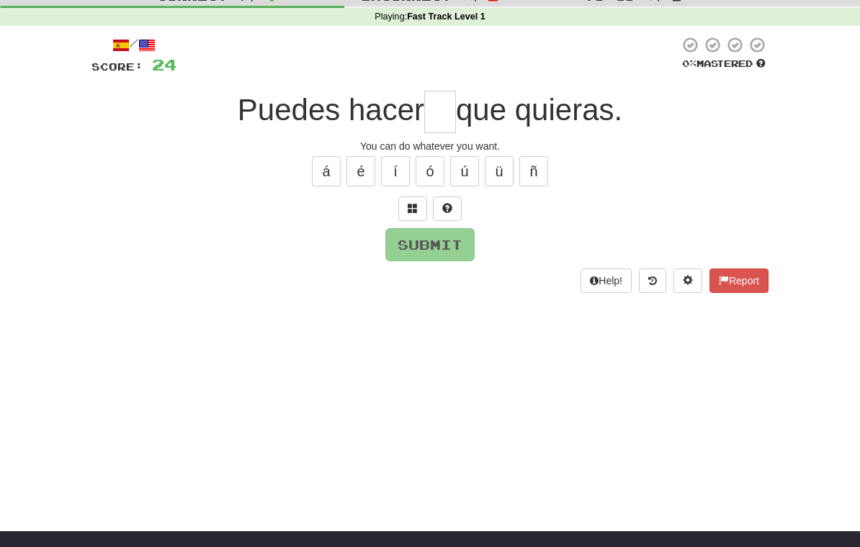
click at [409, 209] on span at bounding box center [413, 208] width 10 height 10
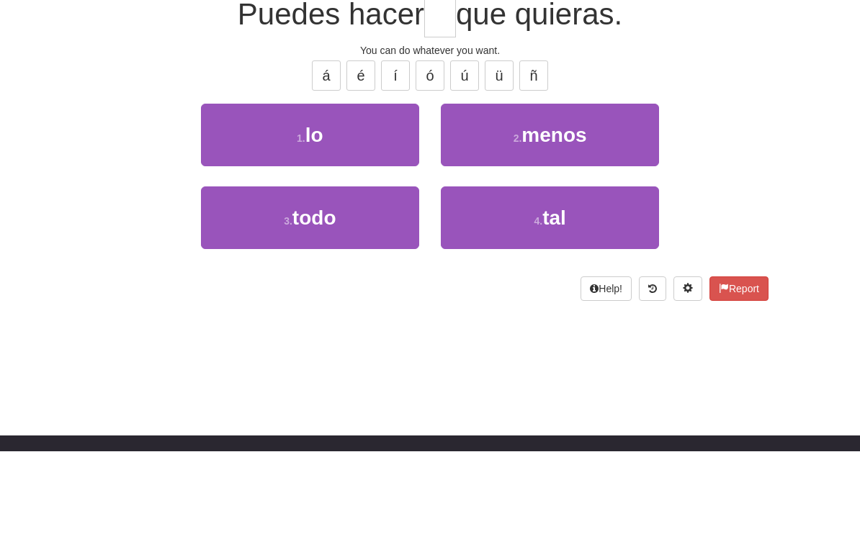
click at [259, 200] on button "1 . lo" at bounding box center [310, 231] width 218 height 63
type input "**"
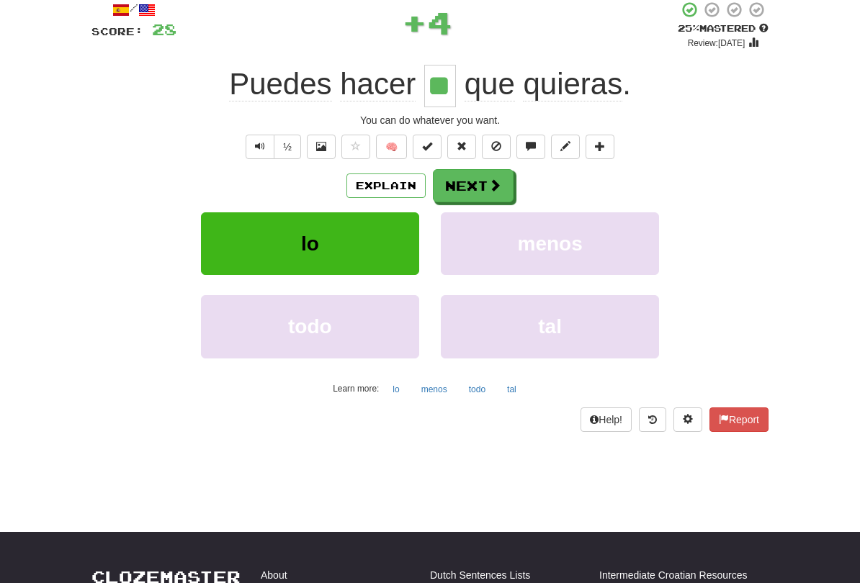
scroll to position [88, 0]
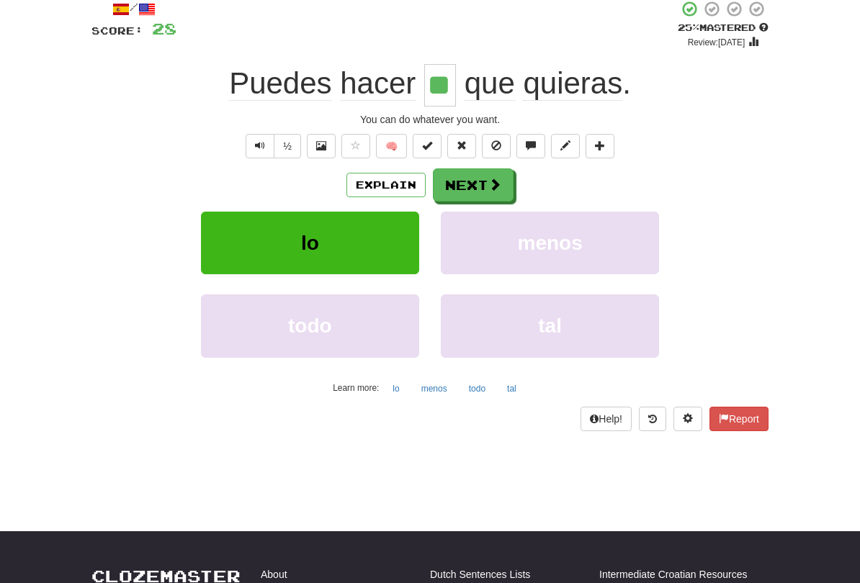
click at [467, 191] on button "Next" at bounding box center [473, 185] width 81 height 33
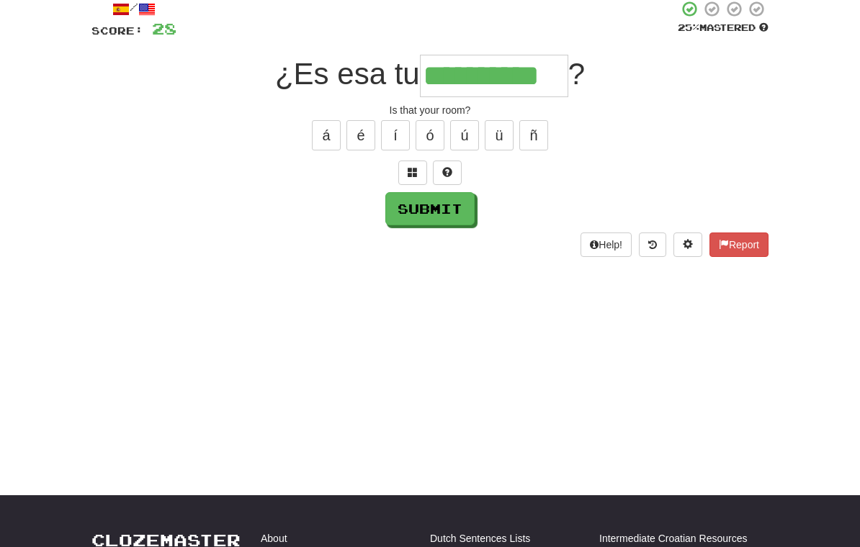
type input "**********"
click at [458, 209] on button "Submit" at bounding box center [429, 208] width 89 height 33
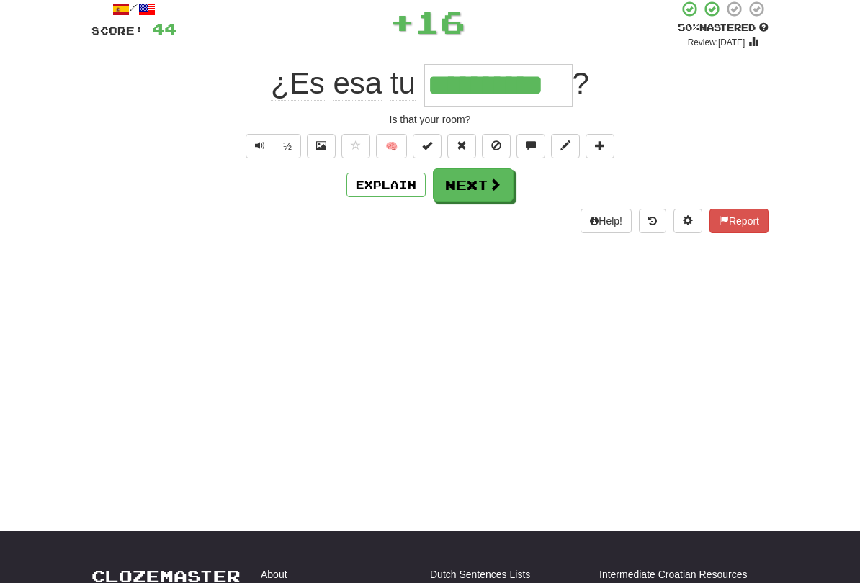
click at [496, 178] on span at bounding box center [494, 184] width 13 height 13
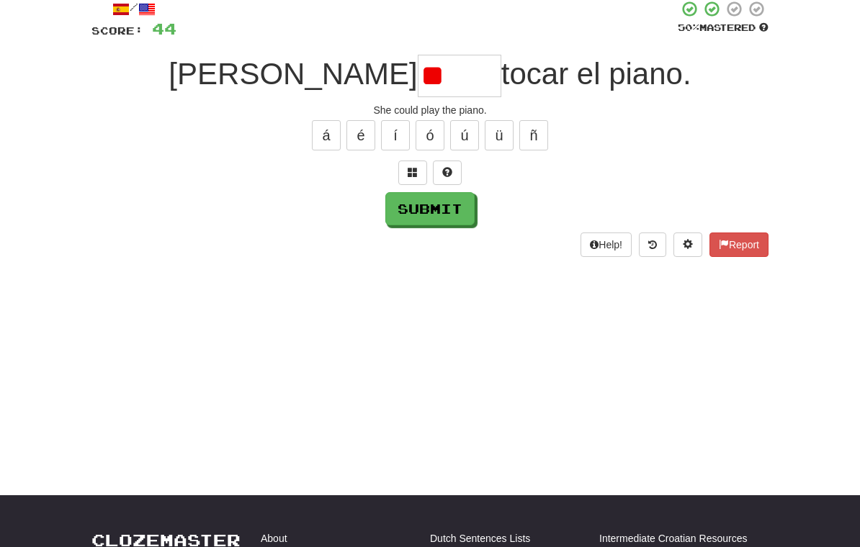
type input "*"
type input "*****"
click at [437, 212] on button "Submit" at bounding box center [429, 208] width 89 height 33
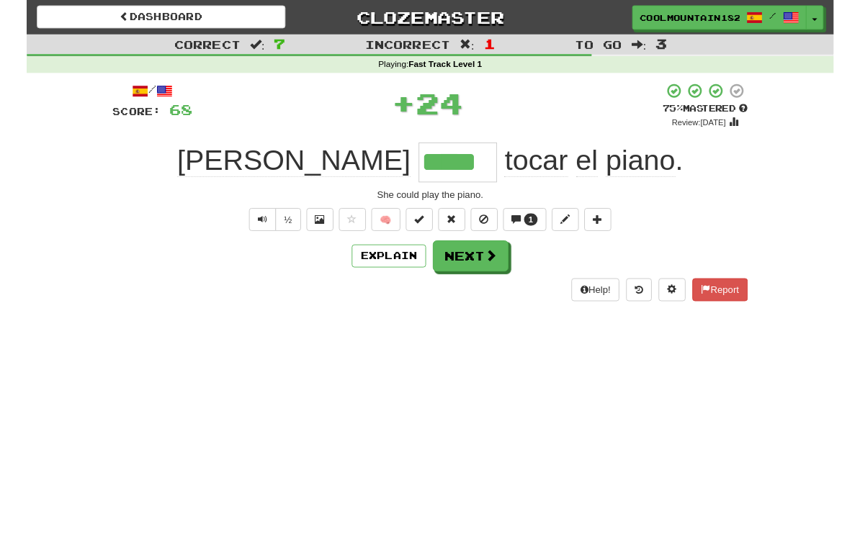
scroll to position [3, 0]
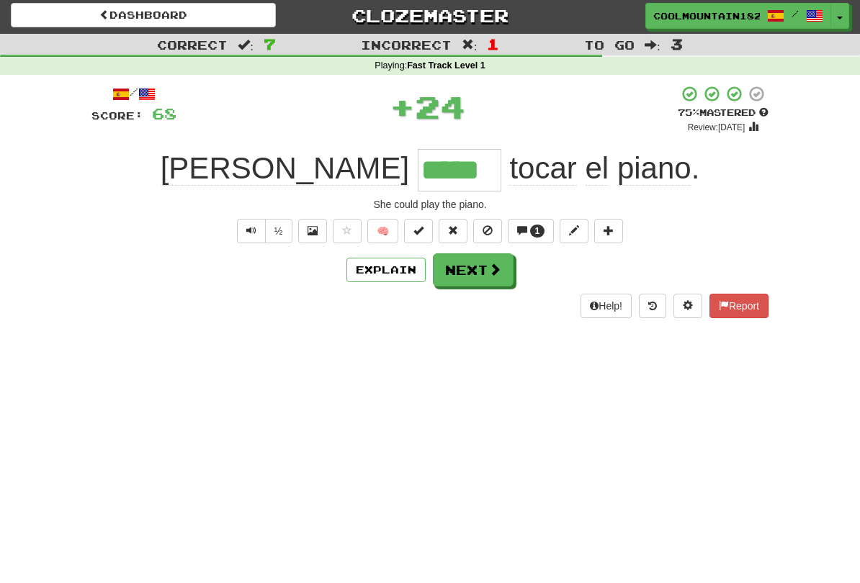
click at [496, 269] on span at bounding box center [494, 269] width 13 height 13
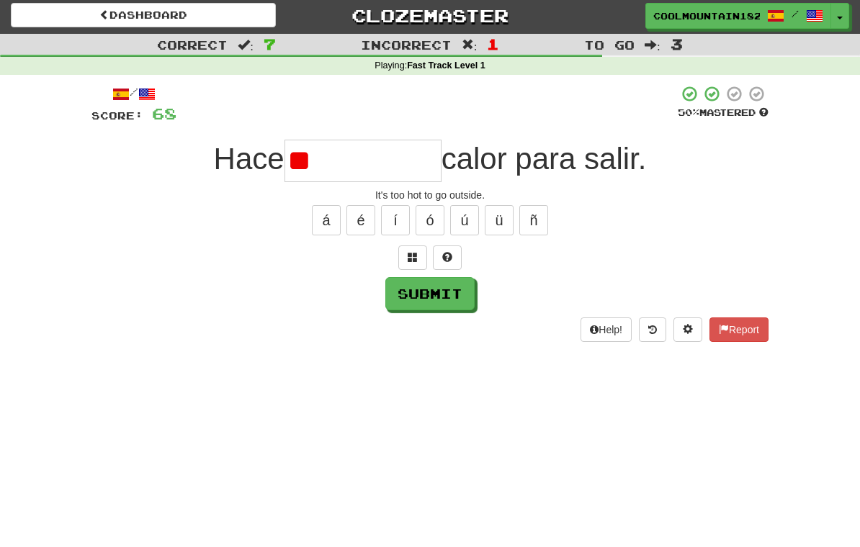
type input "*"
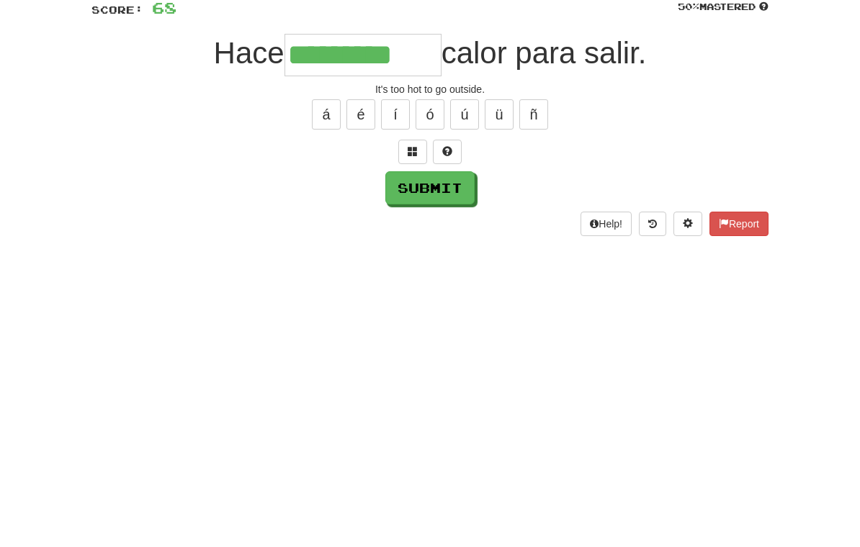
type input "*********"
click at [440, 277] on button "Submit" at bounding box center [429, 293] width 89 height 33
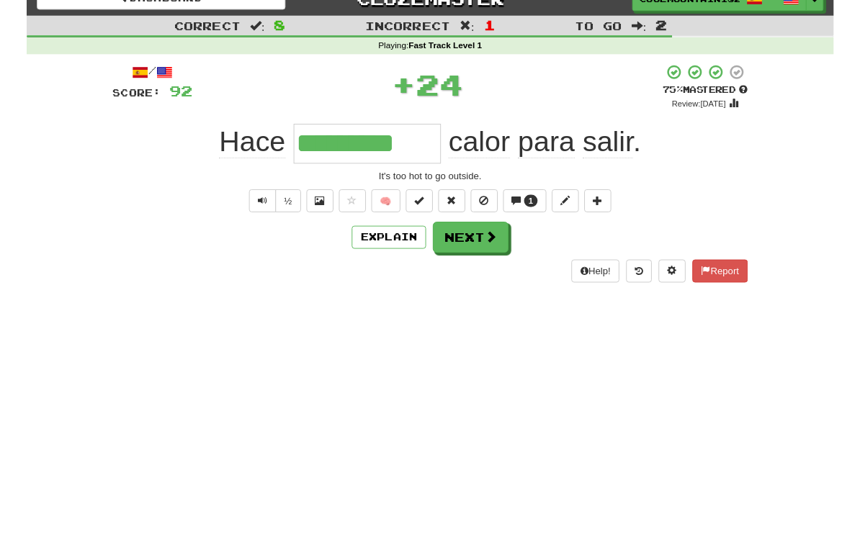
scroll to position [20, 0]
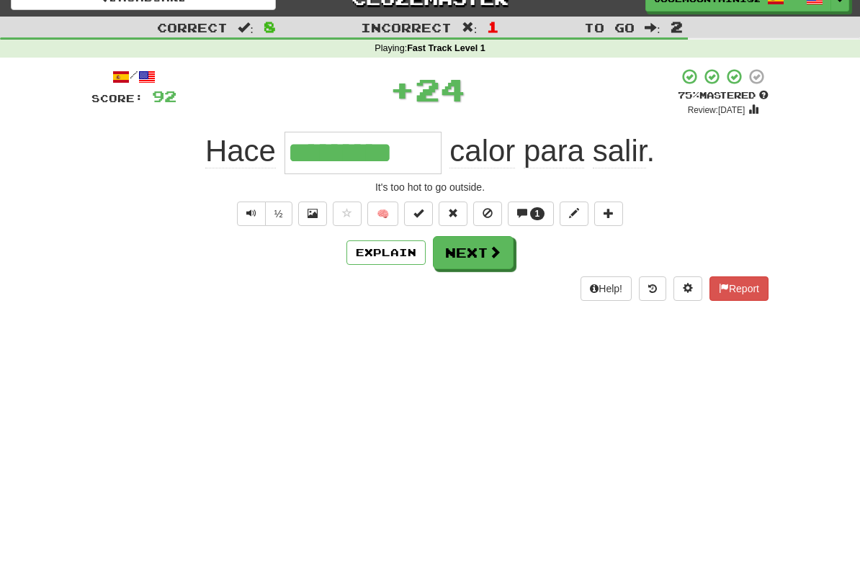
click at [483, 248] on button "Next" at bounding box center [473, 252] width 81 height 33
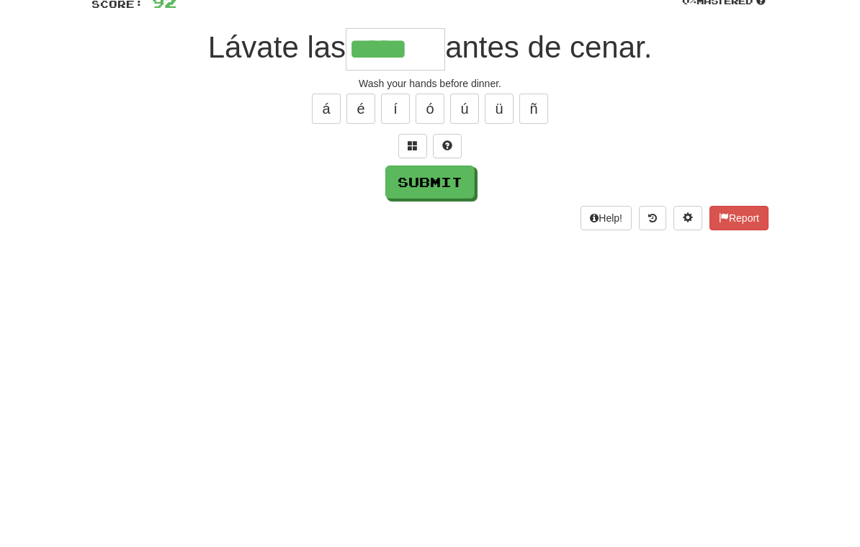
type input "*****"
click at [461, 260] on button "Submit" at bounding box center [429, 276] width 89 height 33
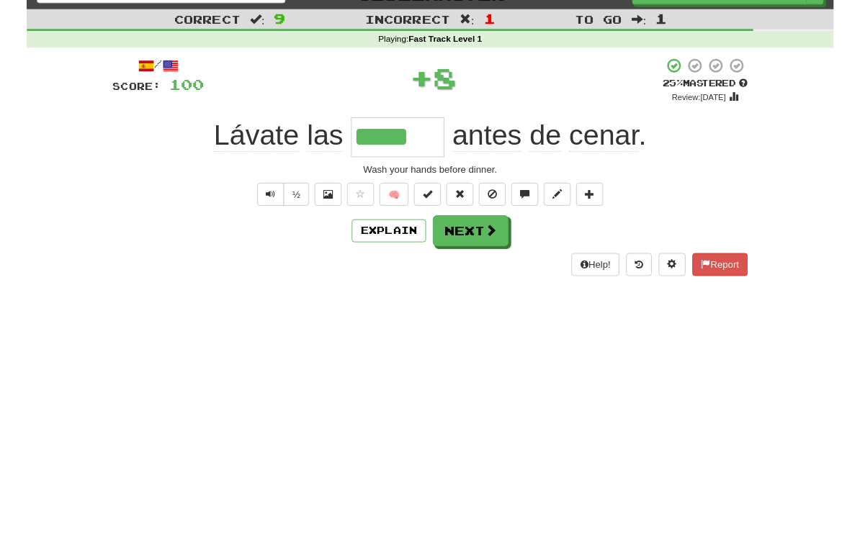
scroll to position [27, 0]
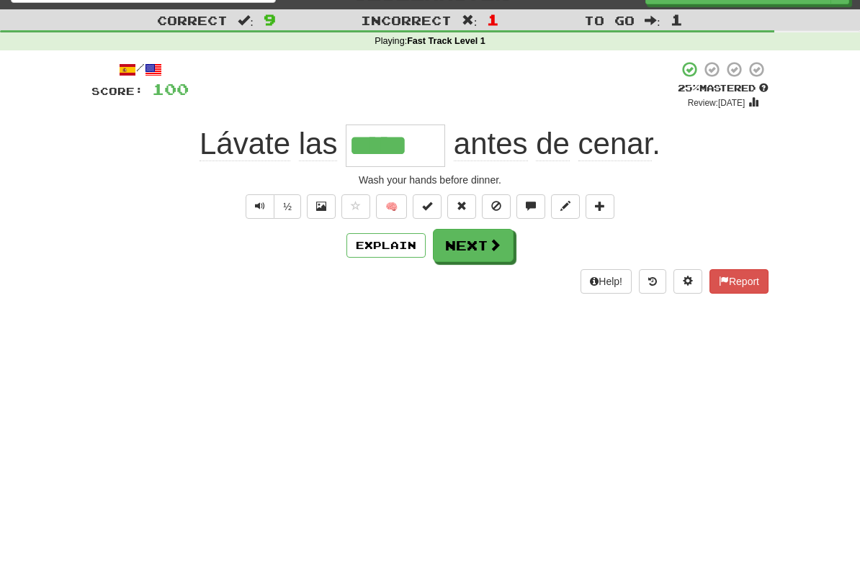
click at [499, 241] on span at bounding box center [494, 244] width 13 height 13
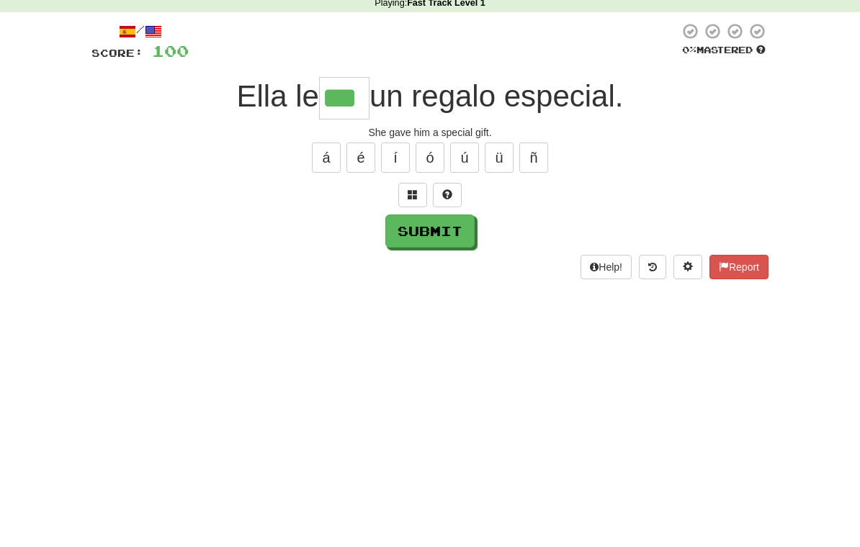
type input "***"
click at [447, 253] on button "Submit" at bounding box center [429, 269] width 89 height 33
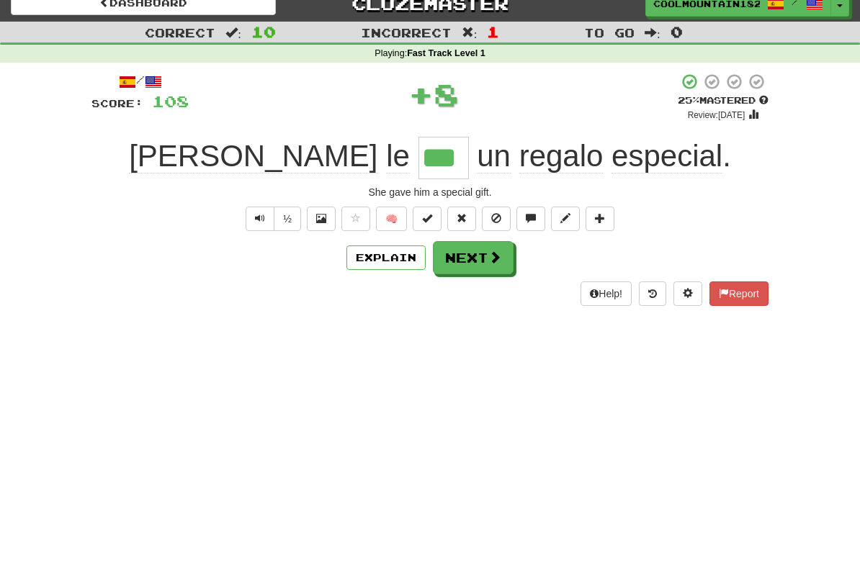
scroll to position [0, 0]
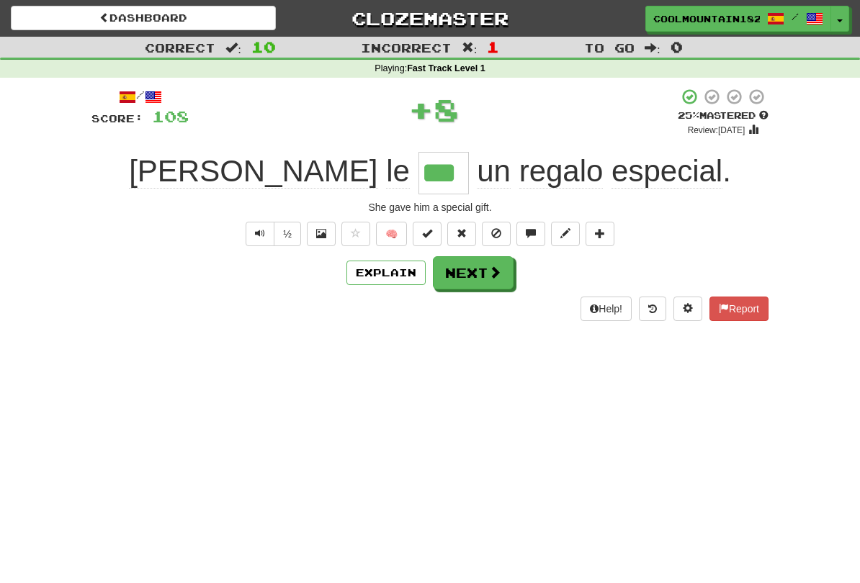
click at [493, 272] on span at bounding box center [494, 272] width 13 height 13
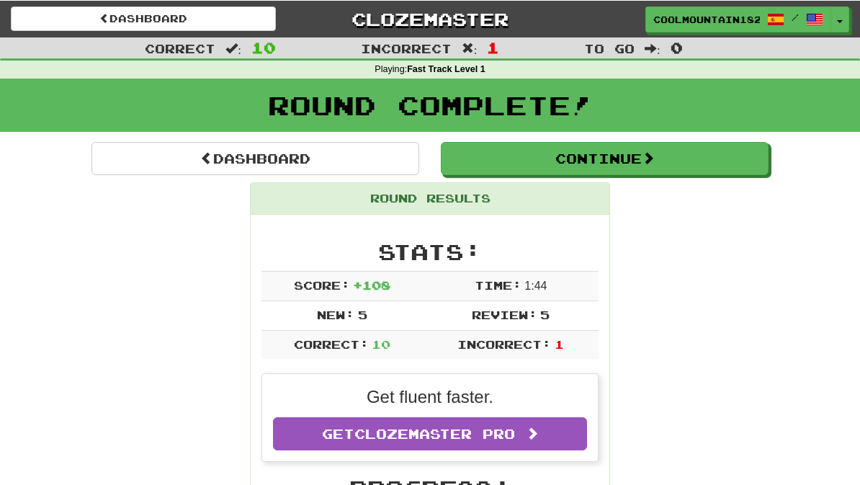
click at [624, 158] on button "Continue" at bounding box center [605, 157] width 328 height 33
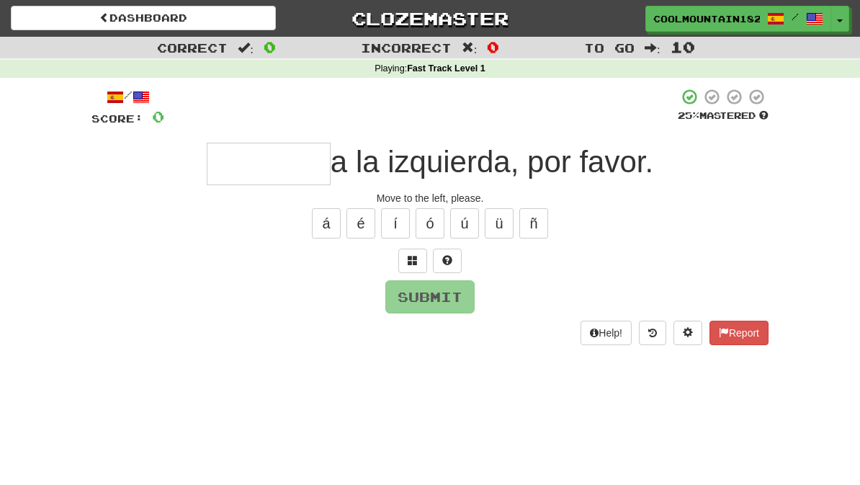
click at [224, 146] on input "text" at bounding box center [269, 164] width 124 height 42
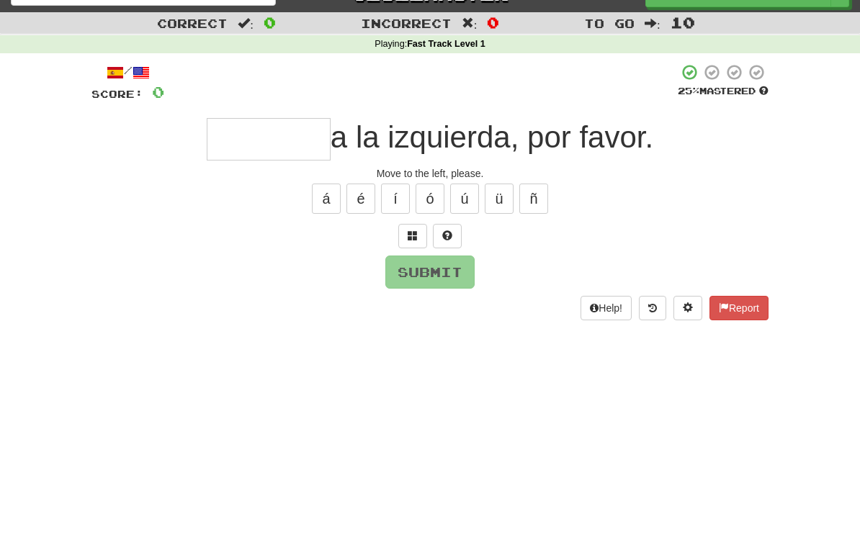
click at [407, 248] on button at bounding box center [412, 260] width 29 height 24
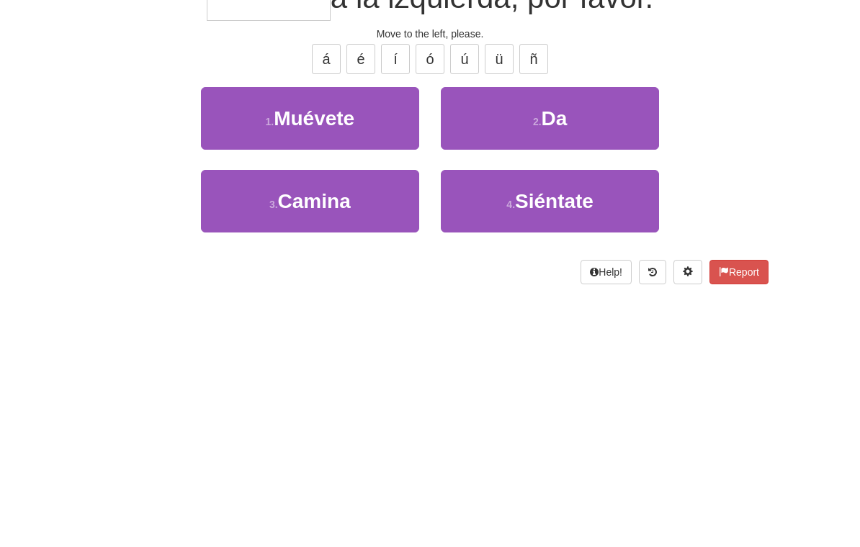
click at [259, 251] on button "1 . Muévete" at bounding box center [310, 282] width 218 height 63
type input "*******"
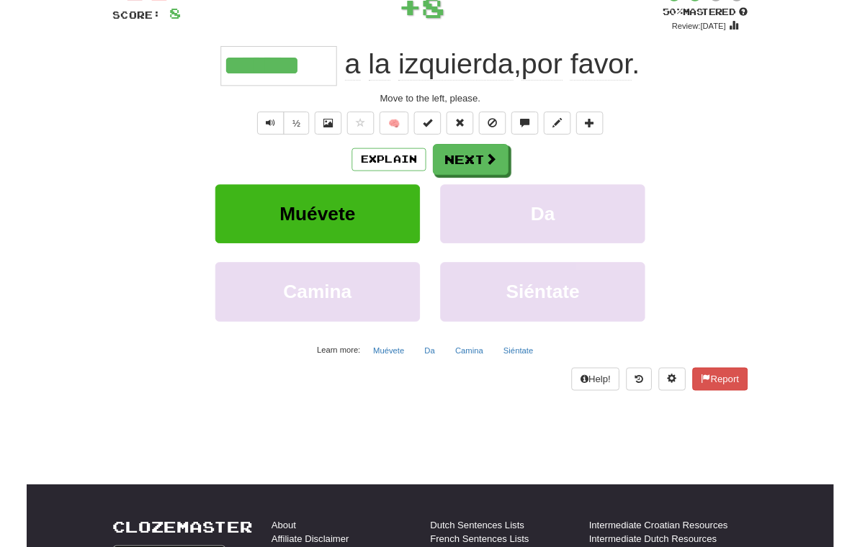
scroll to position [94, 0]
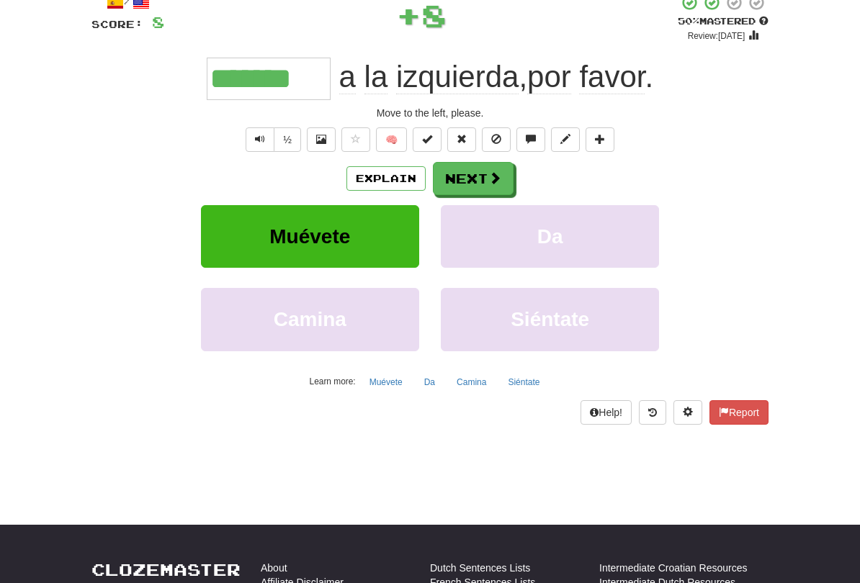
click at [496, 182] on span at bounding box center [494, 177] width 13 height 13
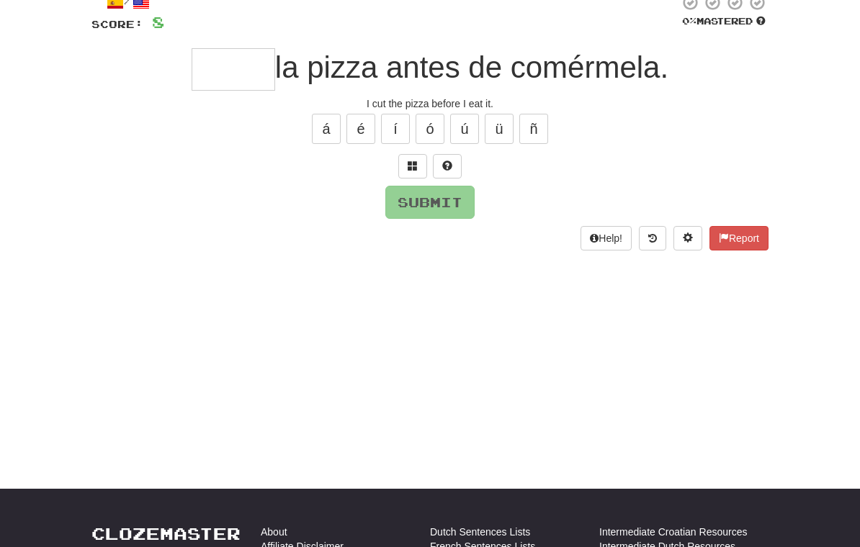
click at [424, 154] on button at bounding box center [412, 166] width 29 height 24
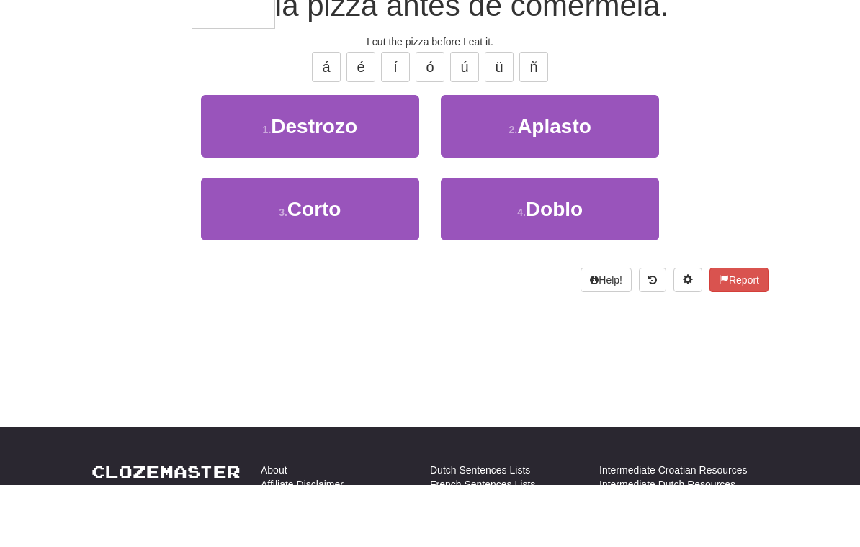
click at [262, 240] on button "3 . Corto" at bounding box center [310, 271] width 218 height 63
type input "*****"
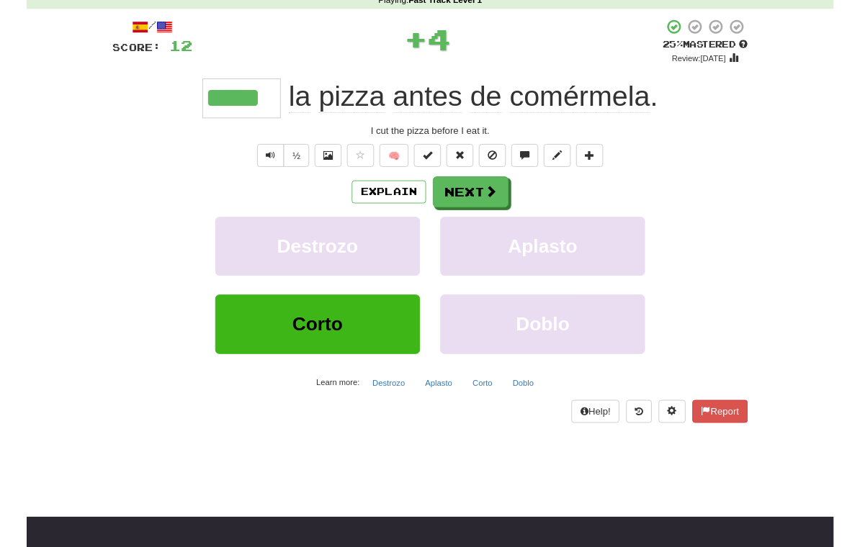
scroll to position [69, 0]
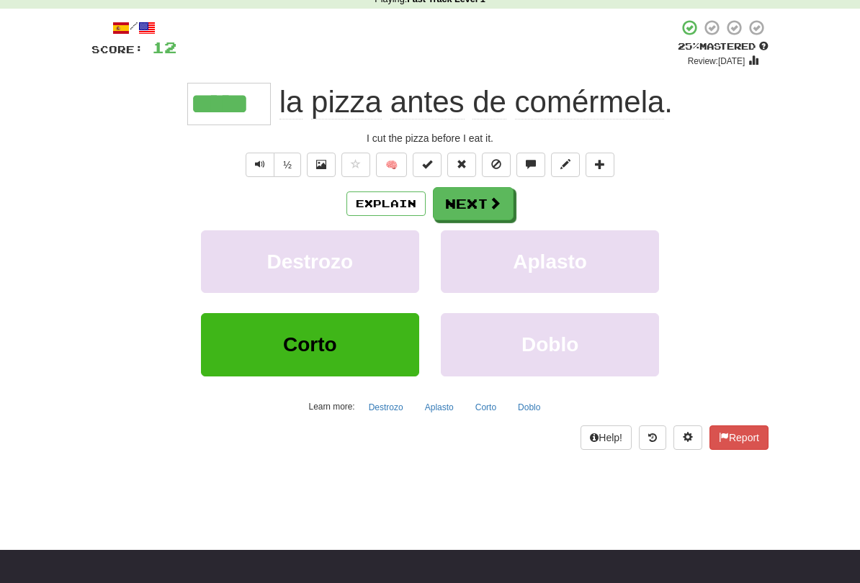
click at [498, 200] on span at bounding box center [494, 203] width 13 height 13
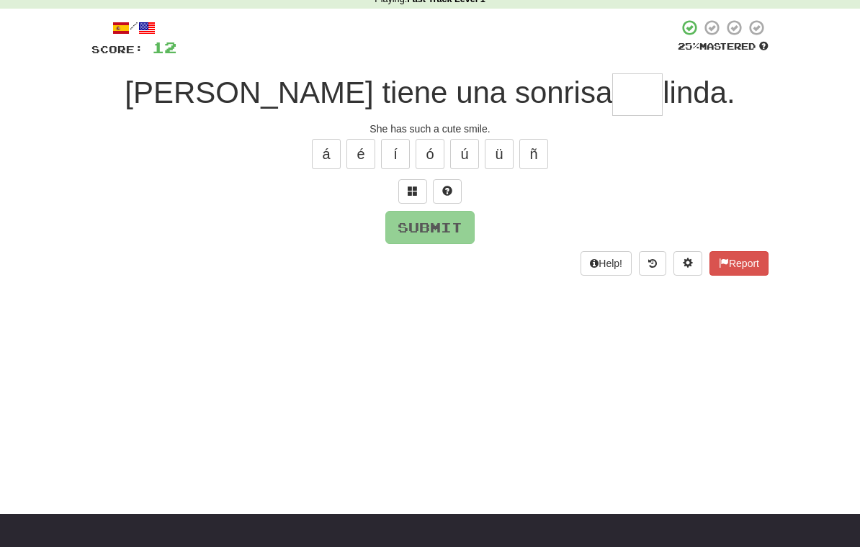
type input "*"
click at [418, 187] on button at bounding box center [412, 191] width 29 height 24
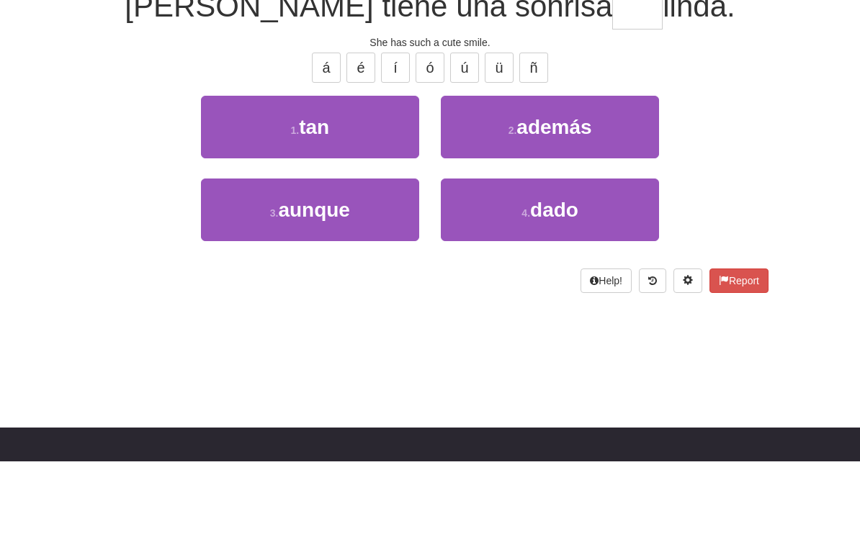
click at [282, 182] on button "1 . tan" at bounding box center [310, 213] width 218 height 63
type input "***"
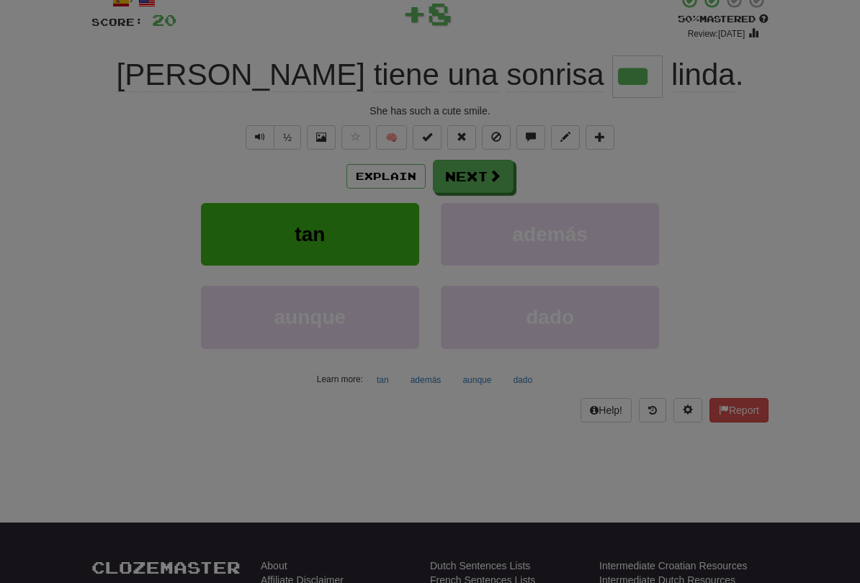
scroll to position [97, 0]
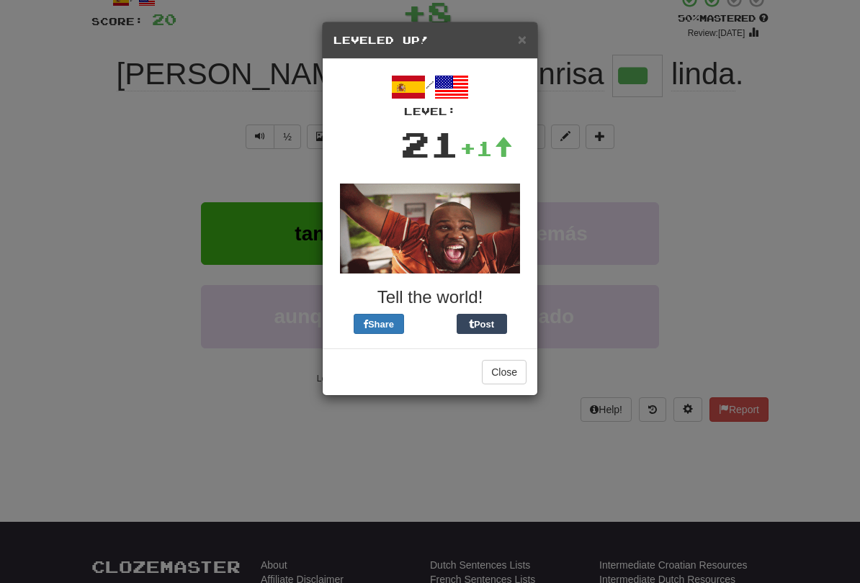
click at [520, 44] on span "×" at bounding box center [522, 39] width 9 height 17
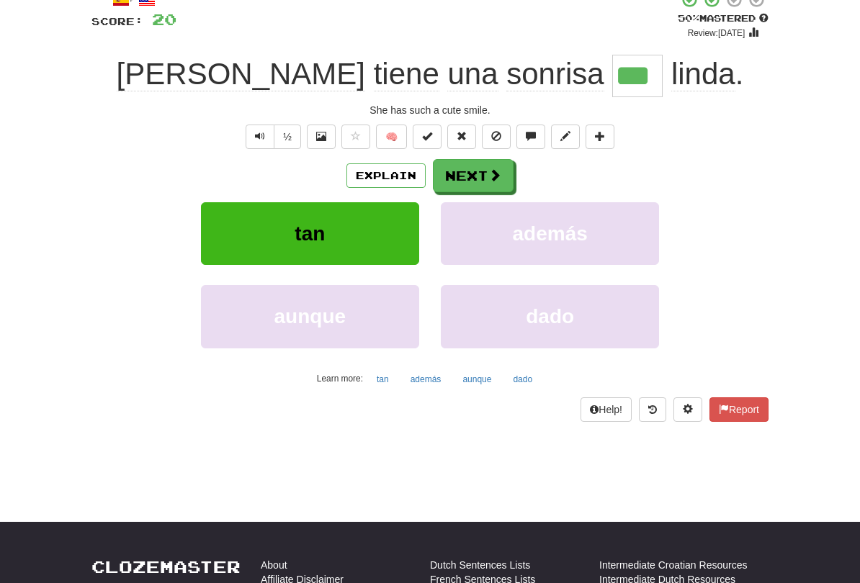
click at [482, 184] on button "Next" at bounding box center [473, 175] width 81 height 33
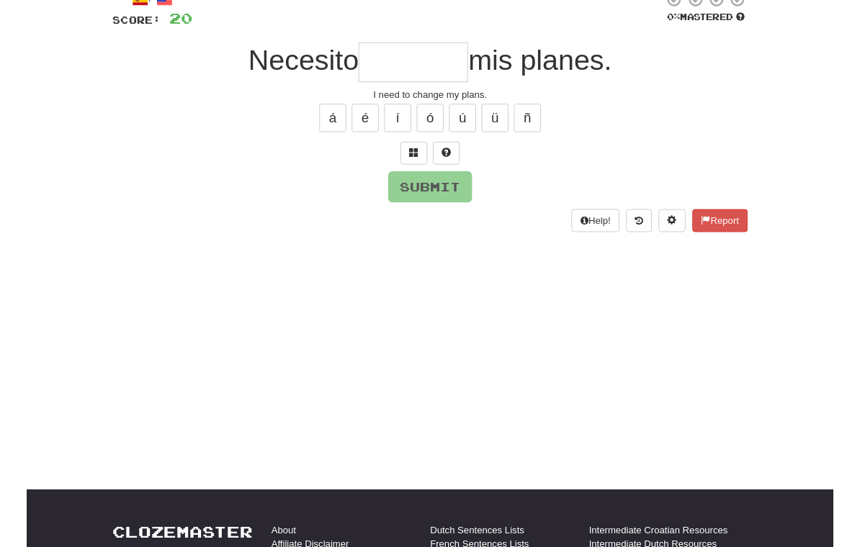
scroll to position [97, 0]
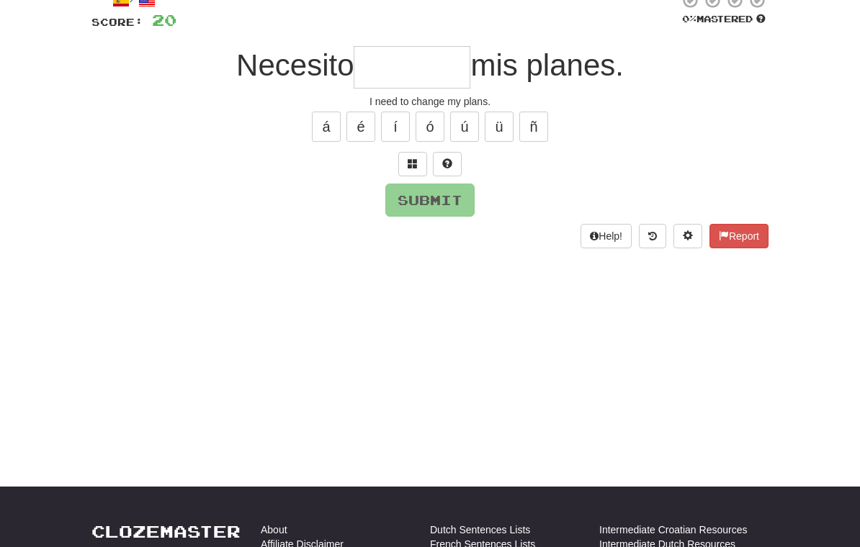
click at [407, 165] on button at bounding box center [412, 164] width 29 height 24
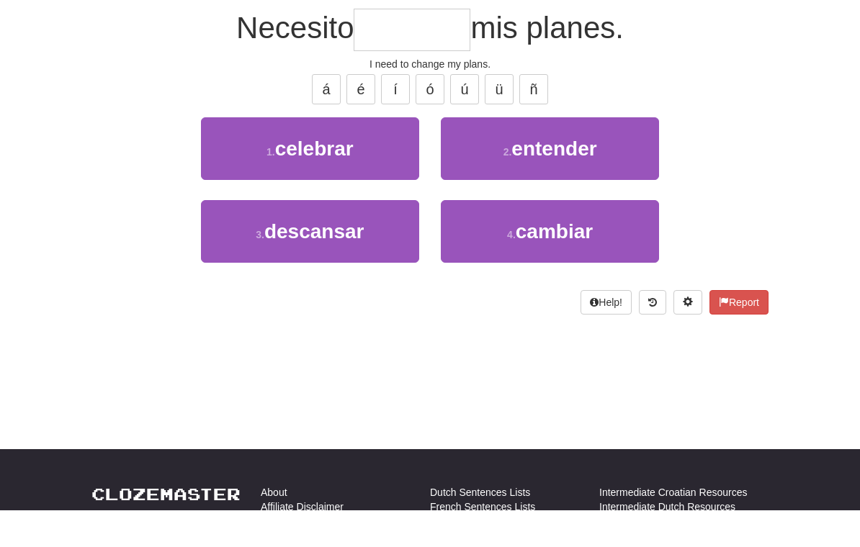
click at [291, 258] on span "descansar" at bounding box center [314, 269] width 100 height 22
type input "*******"
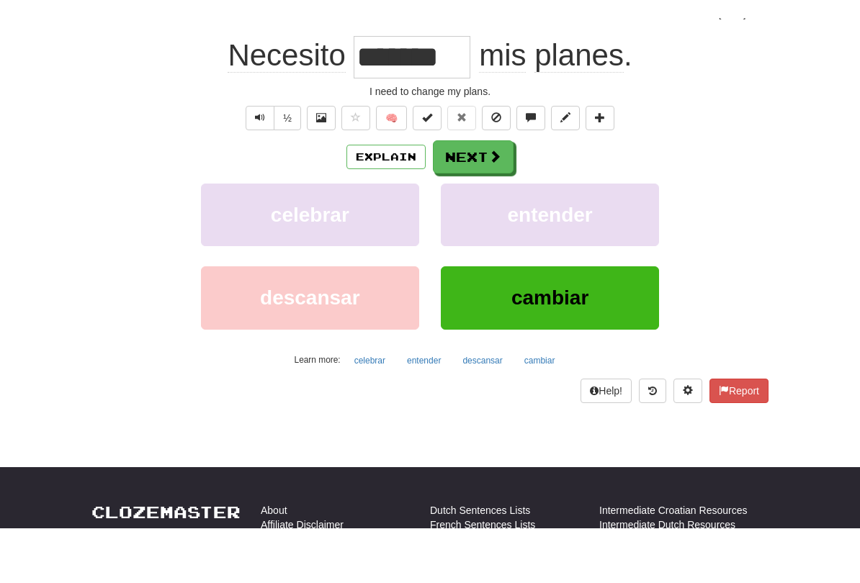
scroll to position [134, 0]
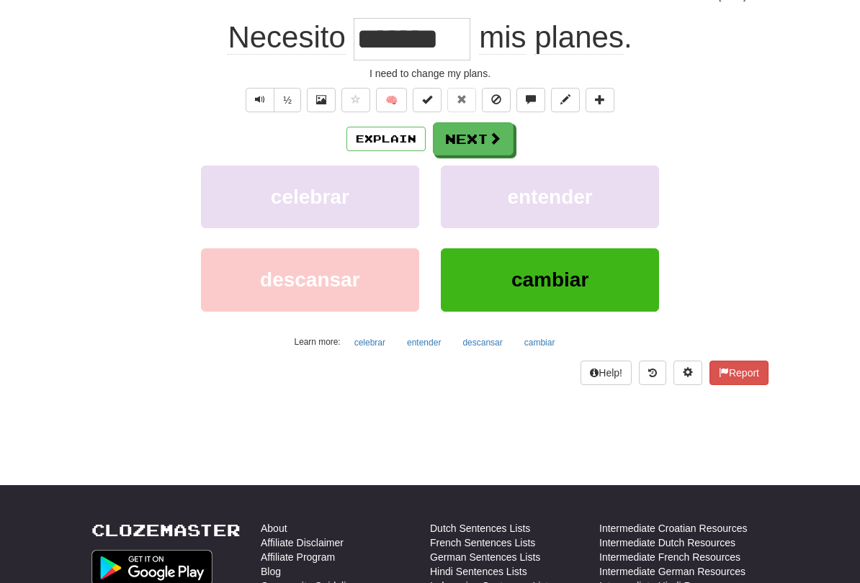
click at [406, 147] on button "Explain" at bounding box center [385, 139] width 79 height 24
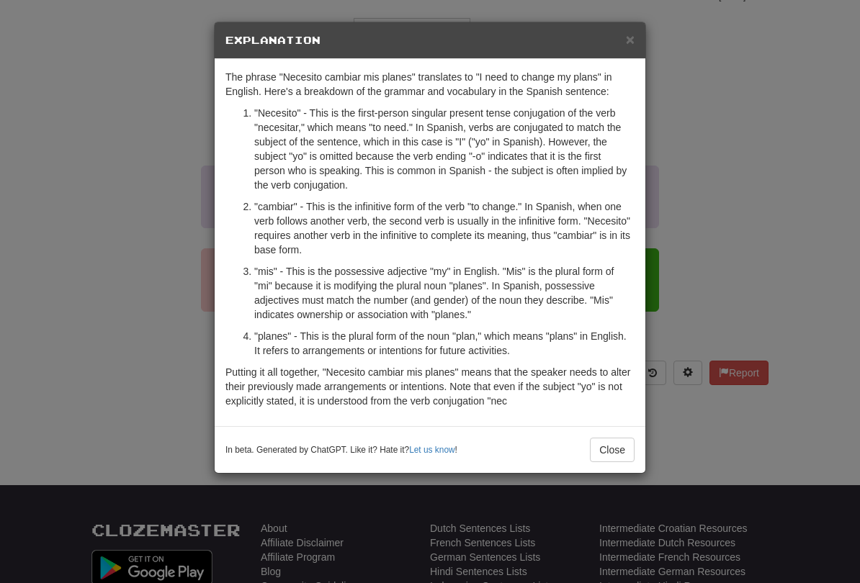
click at [643, 46] on div "× Explanation" at bounding box center [430, 40] width 431 height 37
click at [628, 74] on p "The phrase "Necesito cambiar mis planes" translates to "I need to change my pla…" at bounding box center [429, 84] width 409 height 29
click at [633, 40] on span "×" at bounding box center [630, 39] width 9 height 17
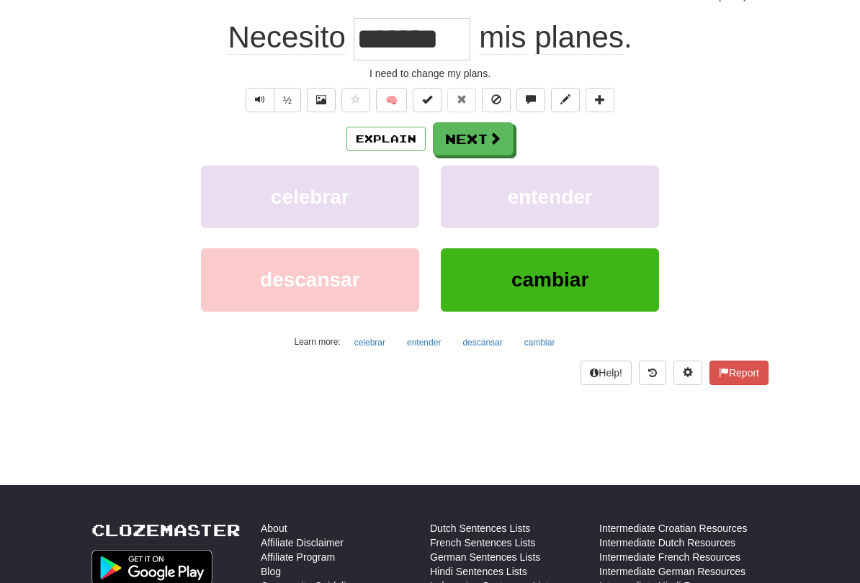
click at [489, 143] on span at bounding box center [494, 138] width 13 height 13
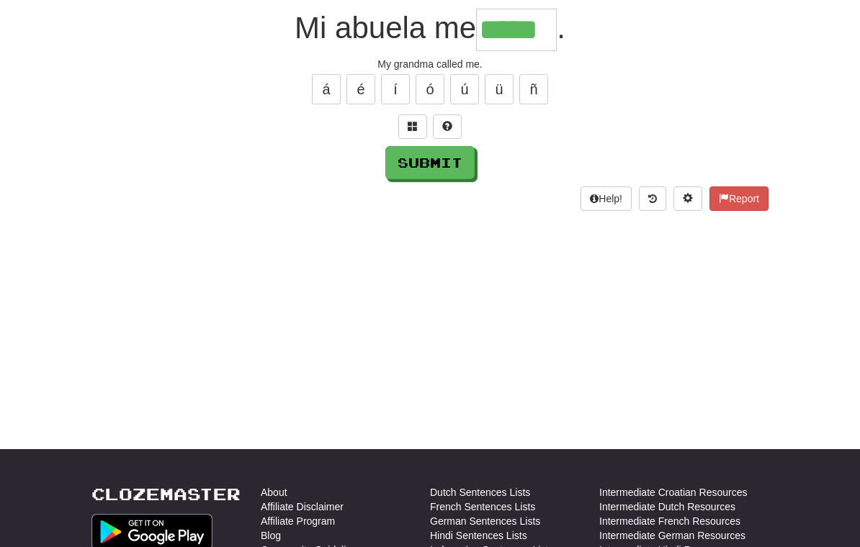
type input "*****"
click at [460, 161] on button "Submit" at bounding box center [429, 162] width 89 height 33
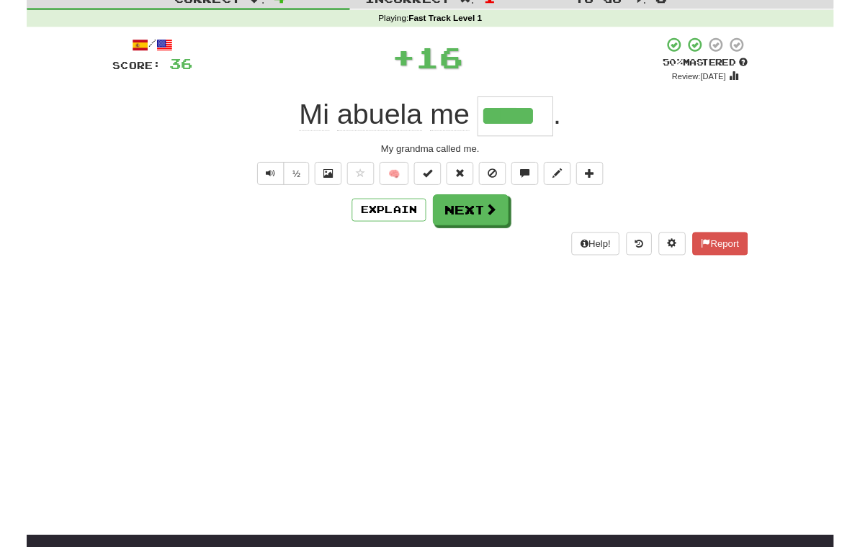
scroll to position [42, 0]
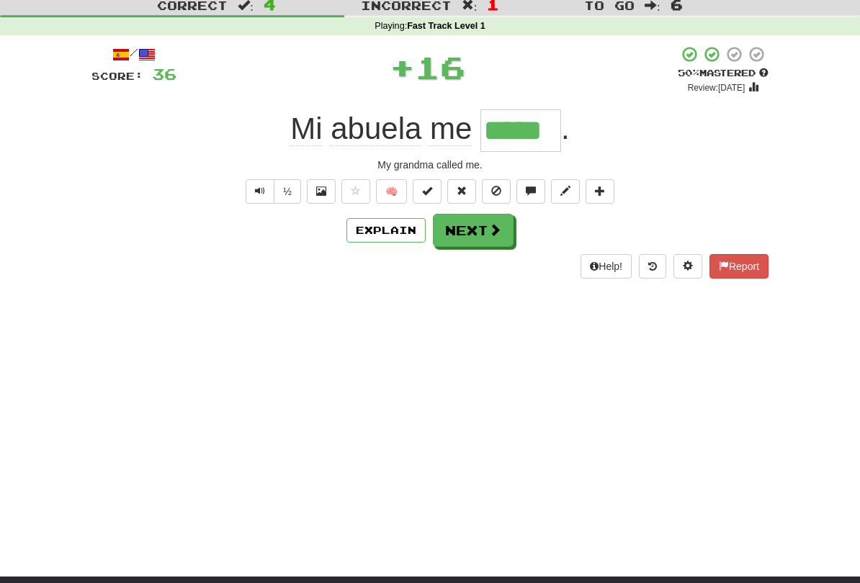
click at [492, 236] on span at bounding box center [494, 229] width 13 height 13
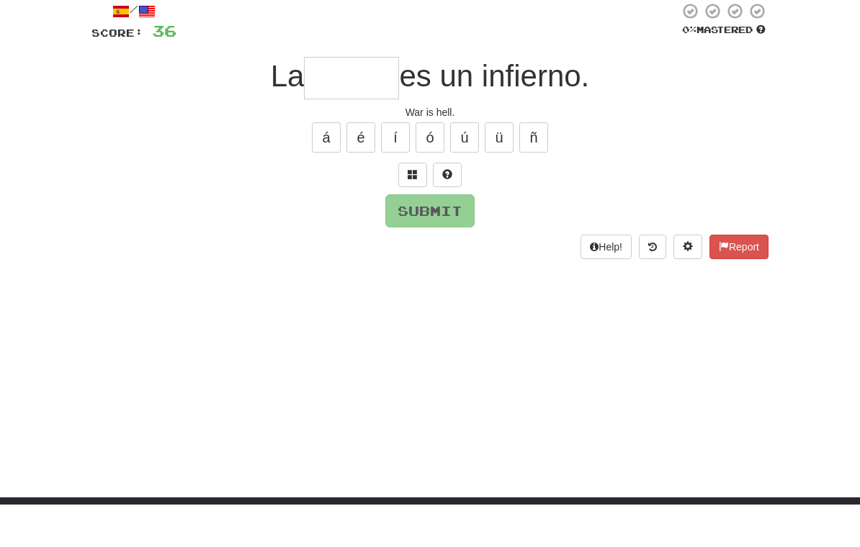
click at [426, 206] on button at bounding box center [412, 218] width 29 height 24
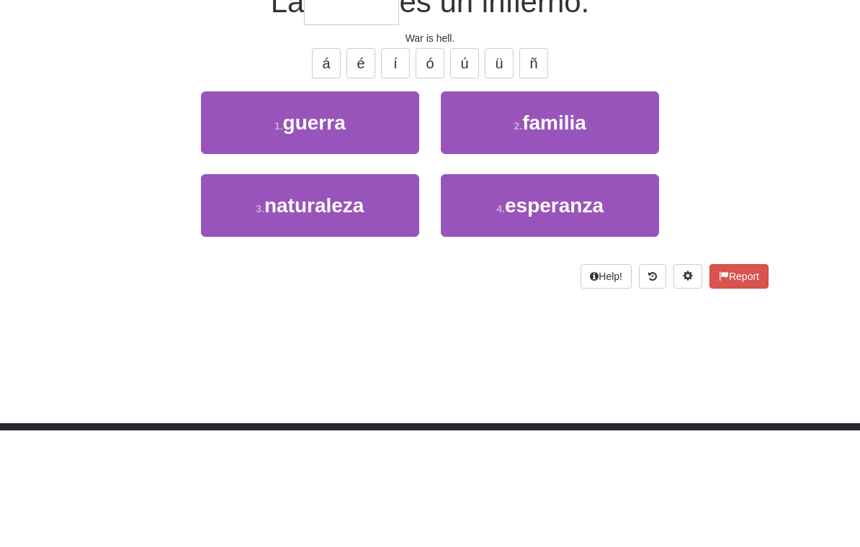
click at [257, 209] on button "1 . guerra" at bounding box center [310, 240] width 218 height 63
type input "******"
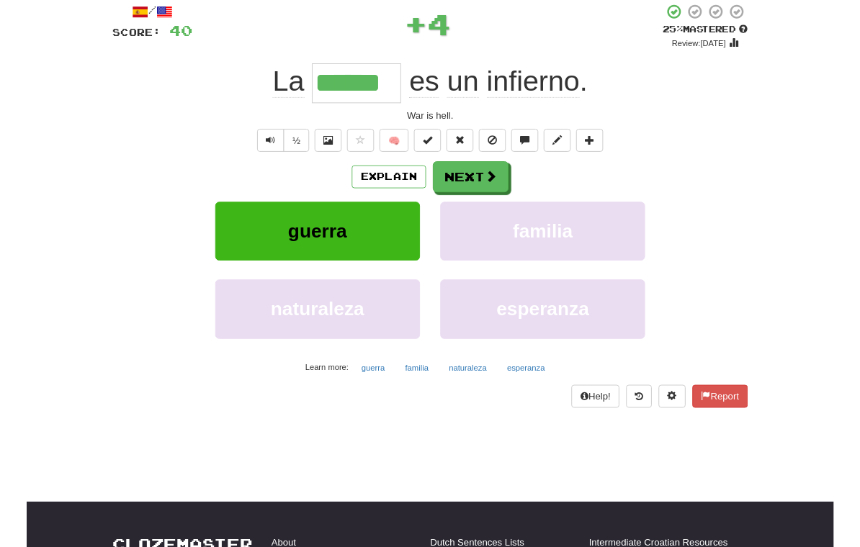
scroll to position [39, 0]
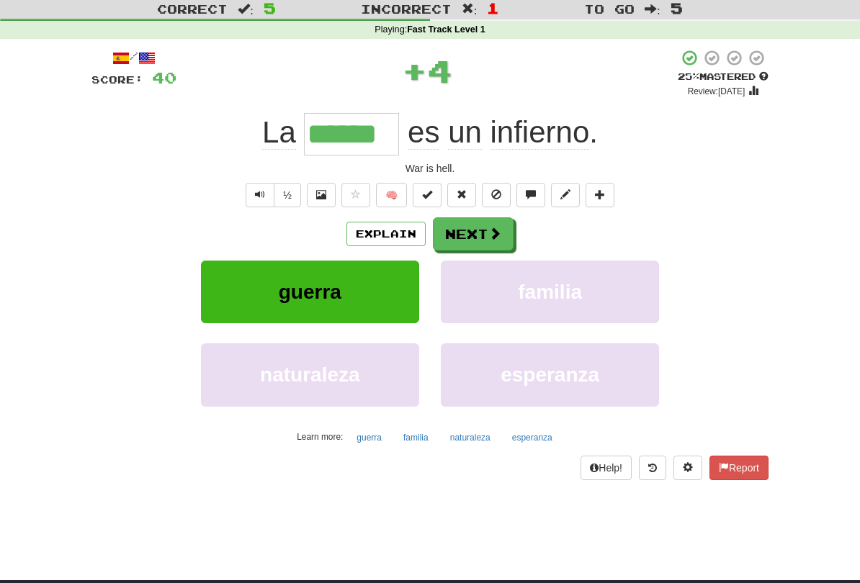
click at [472, 229] on button "Next" at bounding box center [473, 234] width 81 height 33
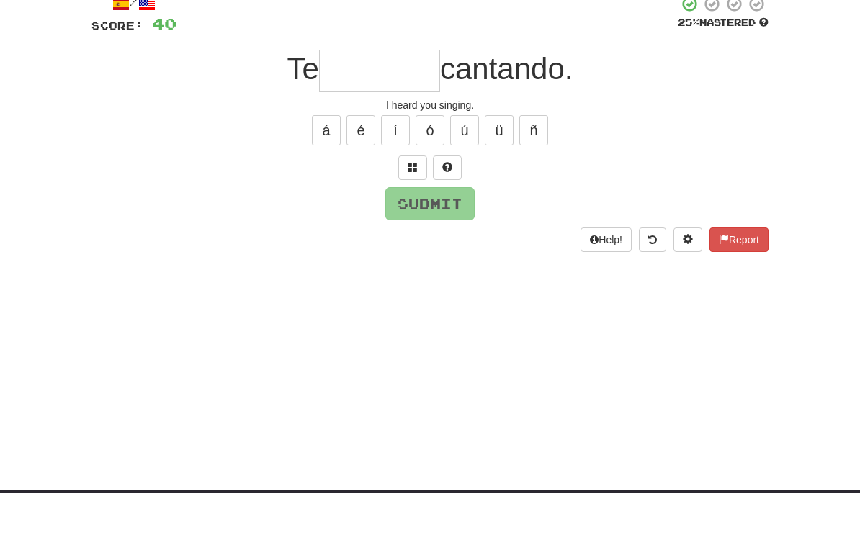
click at [407, 210] on button at bounding box center [412, 222] width 29 height 24
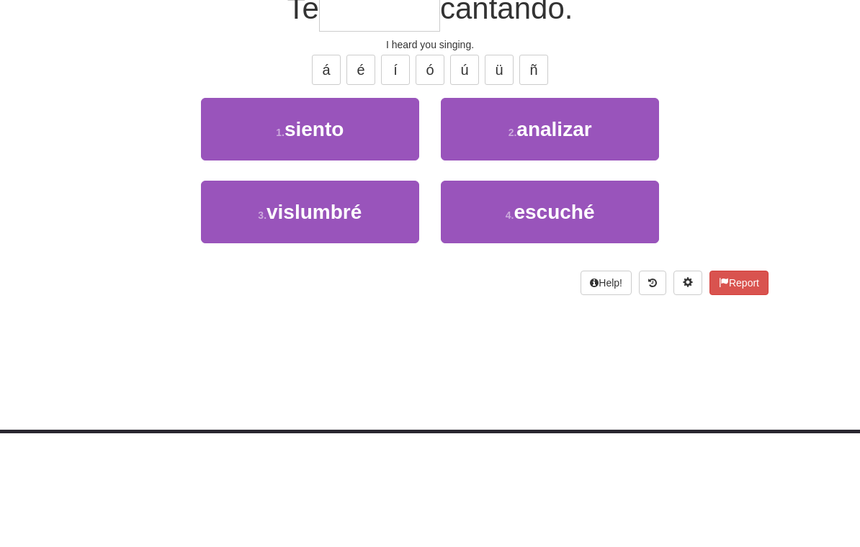
click at [591, 315] on span "escuché" at bounding box center [554, 326] width 81 height 22
type input "*******"
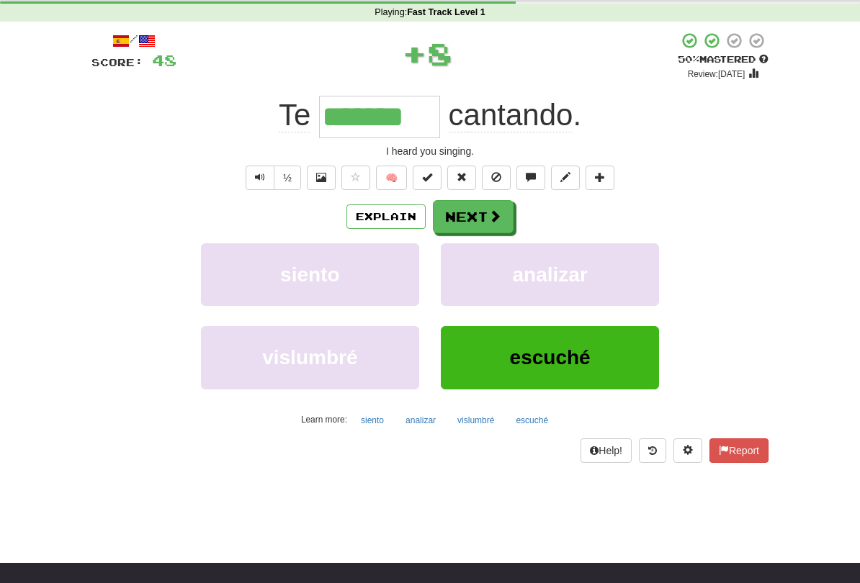
click at [465, 217] on button "Next" at bounding box center [473, 216] width 81 height 33
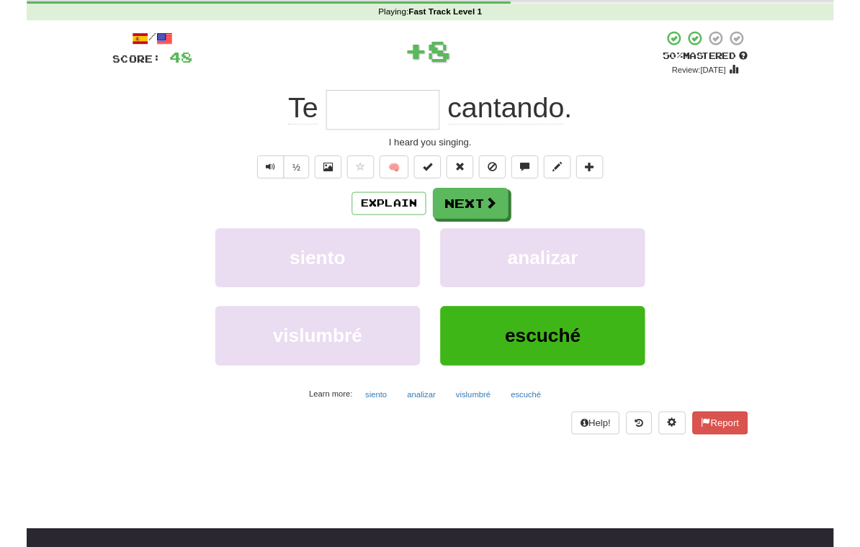
scroll to position [55, 0]
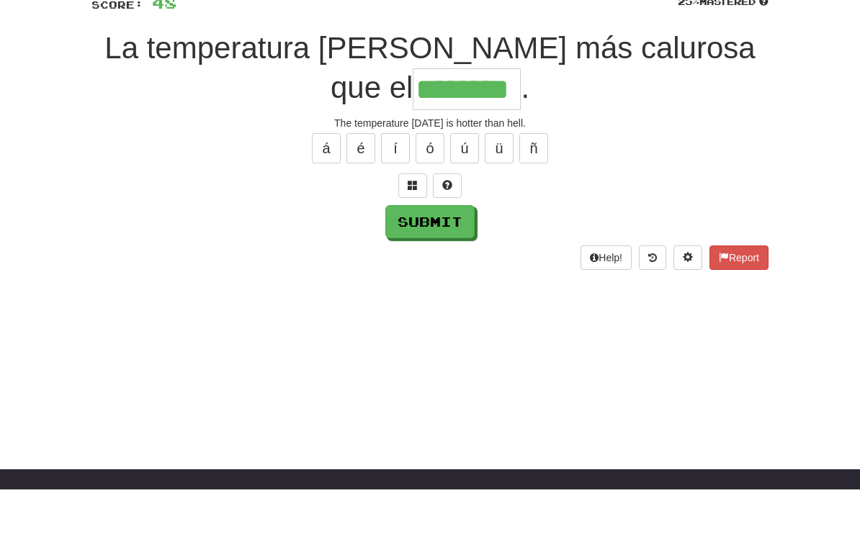
type input "********"
click at [448, 264] on button "Submit" at bounding box center [429, 280] width 89 height 33
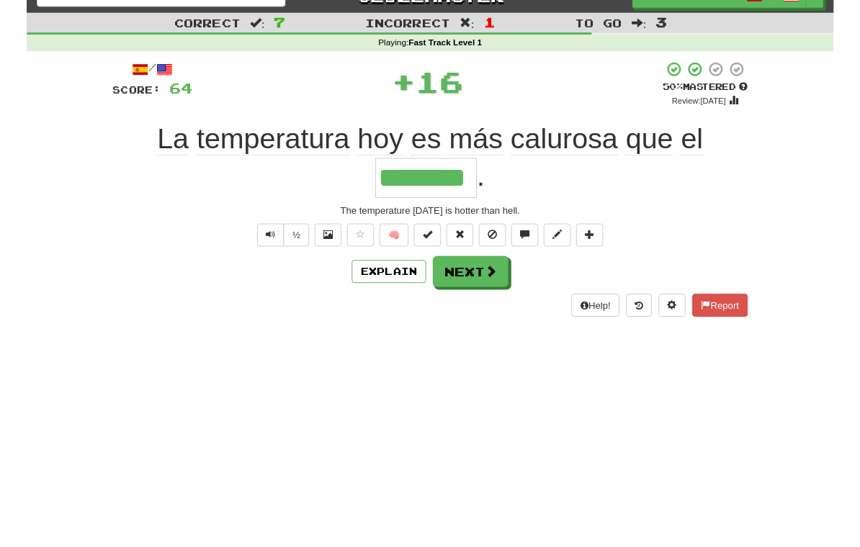
scroll to position [24, 0]
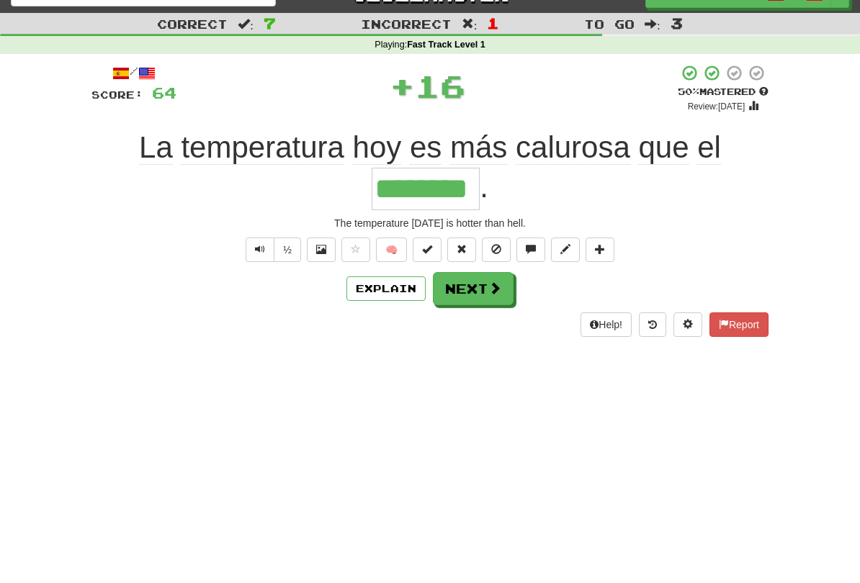
click at [499, 292] on span at bounding box center [494, 288] width 13 height 13
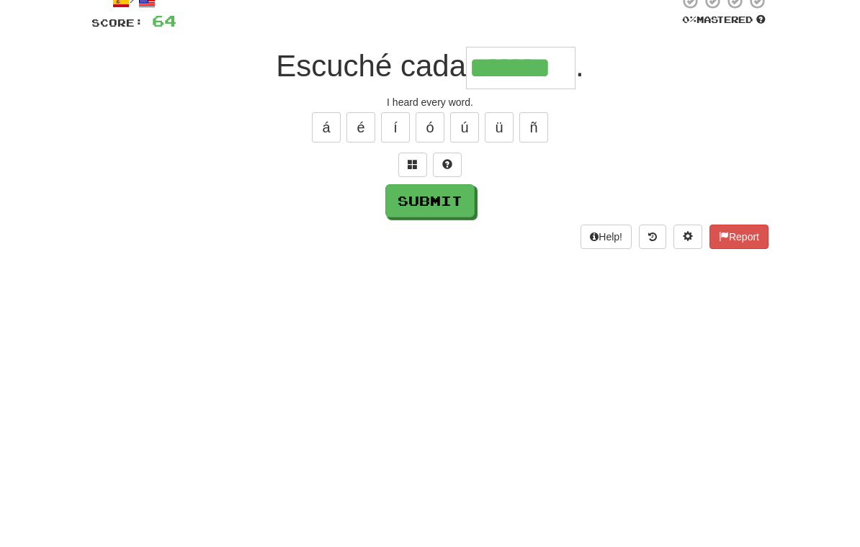
type input "*******"
click at [446, 256] on button "Submit" at bounding box center [429, 272] width 89 height 33
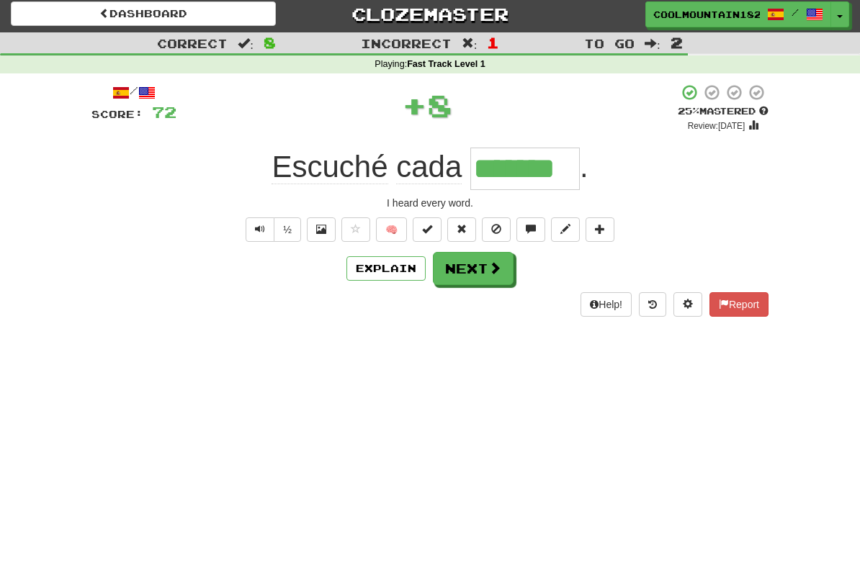
click at [489, 267] on span at bounding box center [494, 268] width 13 height 13
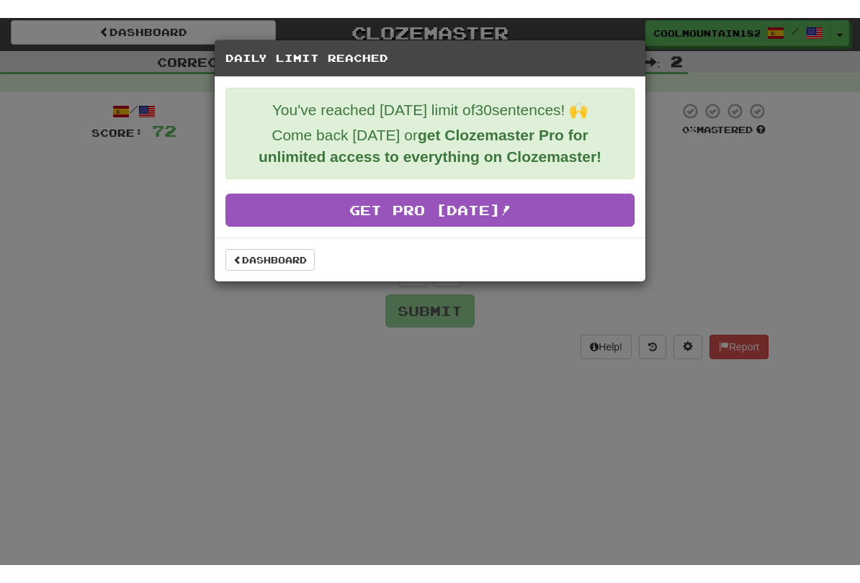
scroll to position [4, 0]
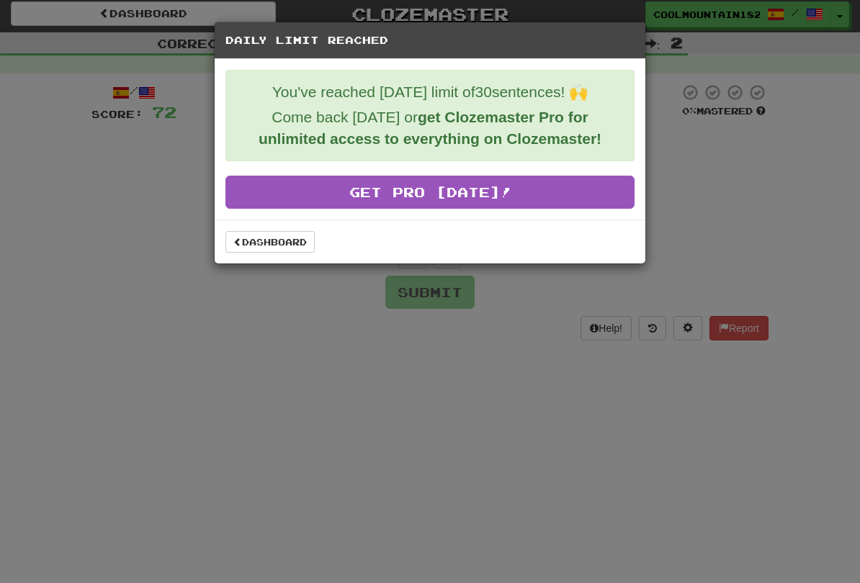
click at [269, 251] on link "Dashboard" at bounding box center [269, 242] width 89 height 22
